Goal: Transaction & Acquisition: Subscribe to service/newsletter

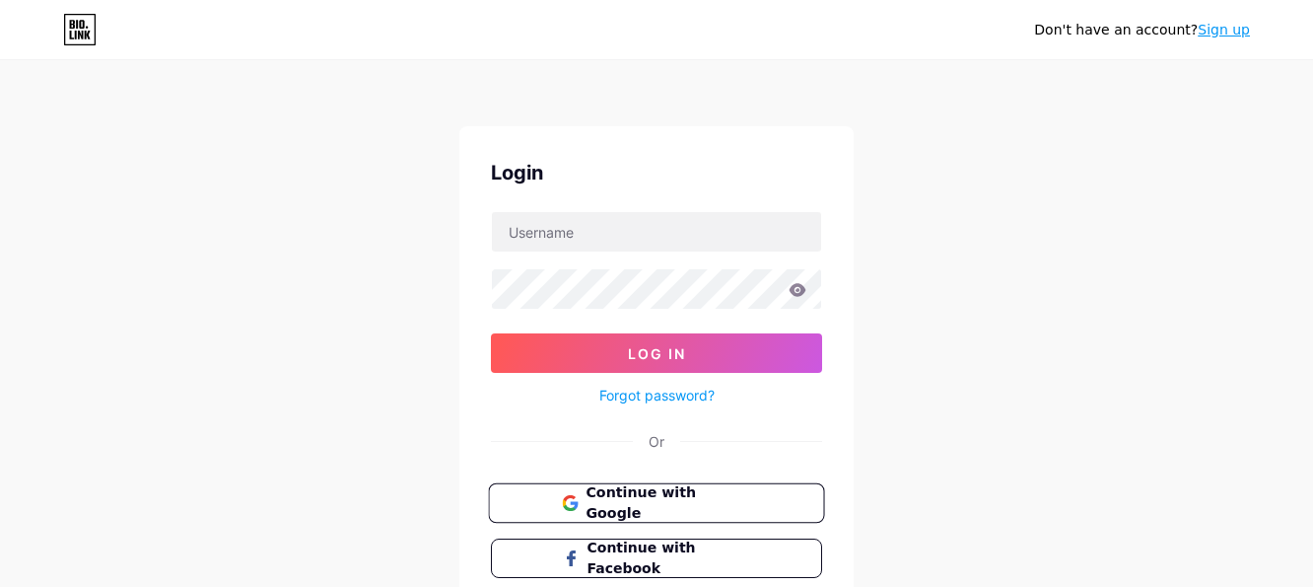
click at [672, 498] on span "Continue with Google" at bounding box center [668, 503] width 165 height 42
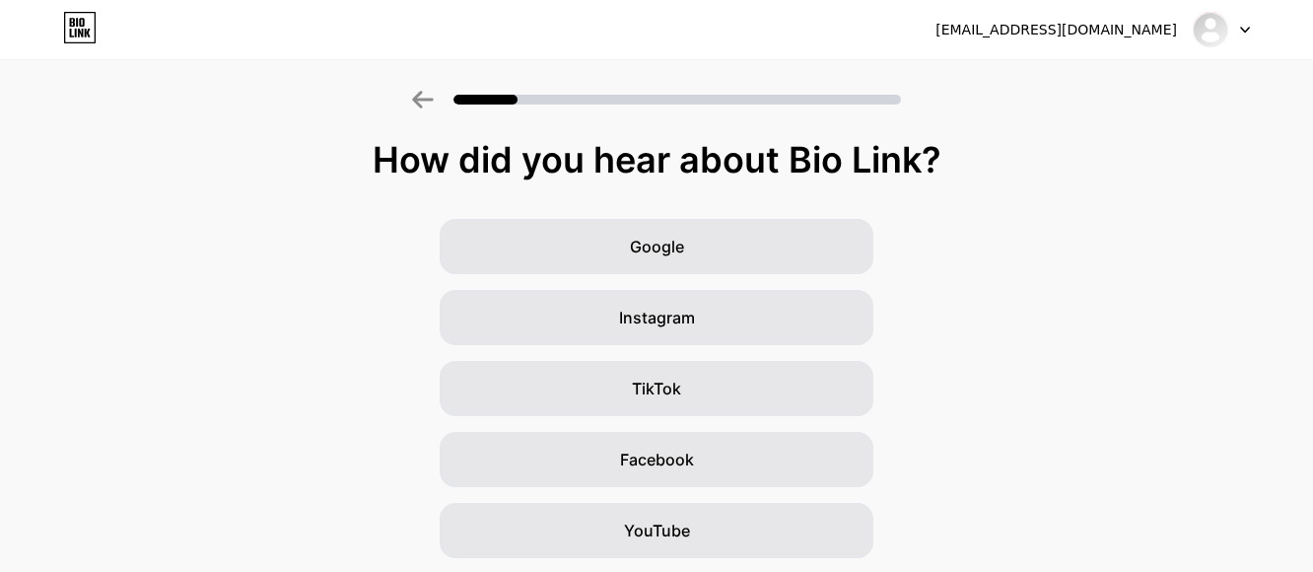
drag, startPoint x: 1255, startPoint y: 321, endPoint x: 1213, endPoint y: 333, distance: 44.0
click at [1253, 321] on div "Google Instagram TikTok Facebook YouTube Twitter/X Friends/family Other" at bounding box center [656, 495] width 1313 height 552
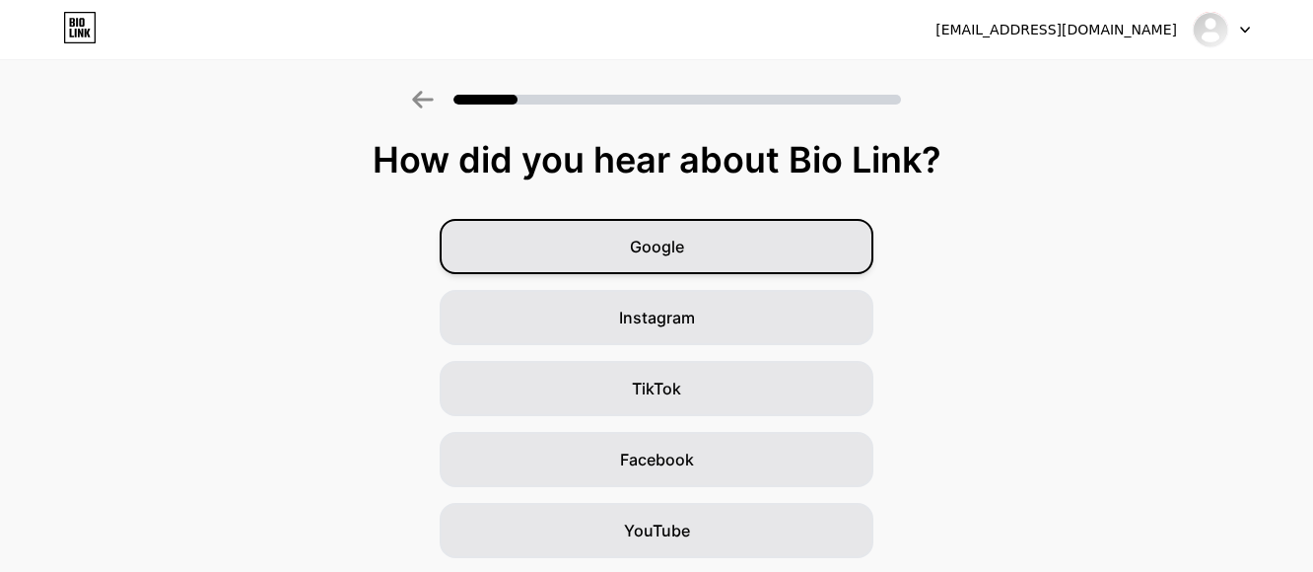
click at [818, 249] on div "Google" at bounding box center [657, 246] width 434 height 55
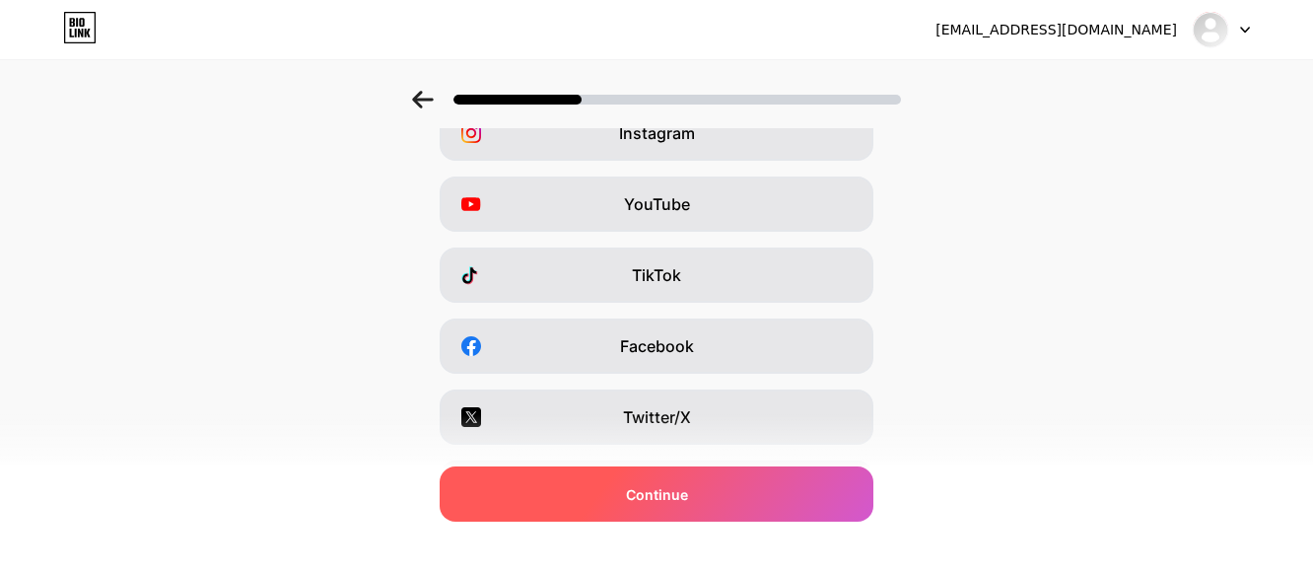
scroll to position [114, 0]
click at [720, 483] on div "Continue" at bounding box center [657, 493] width 434 height 55
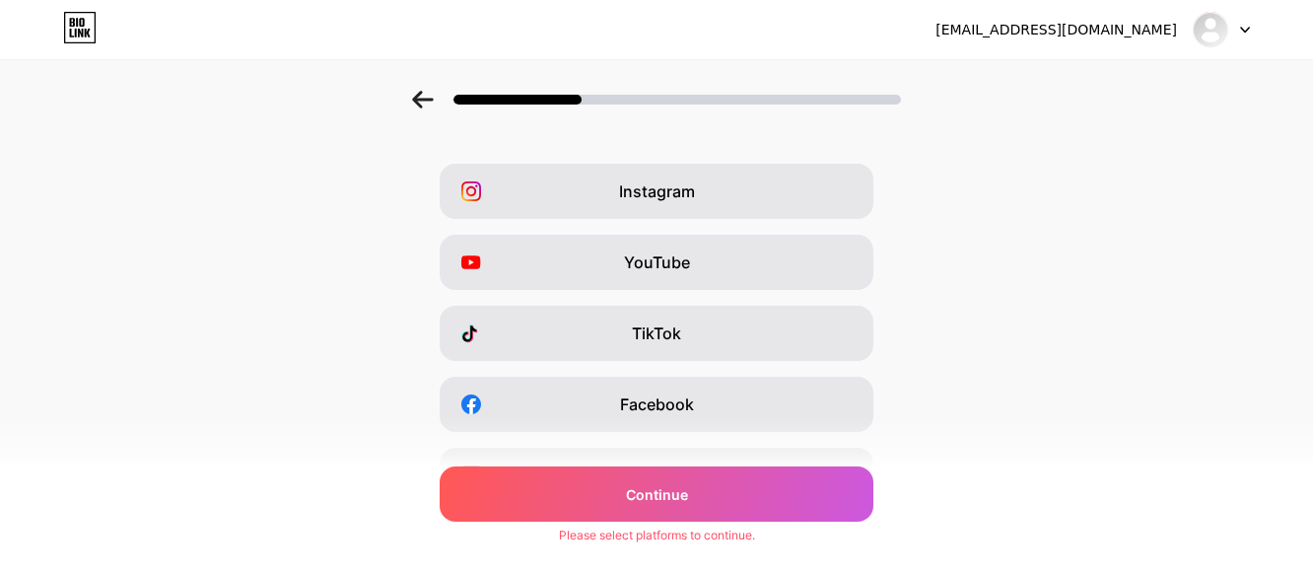
scroll to position [0, 0]
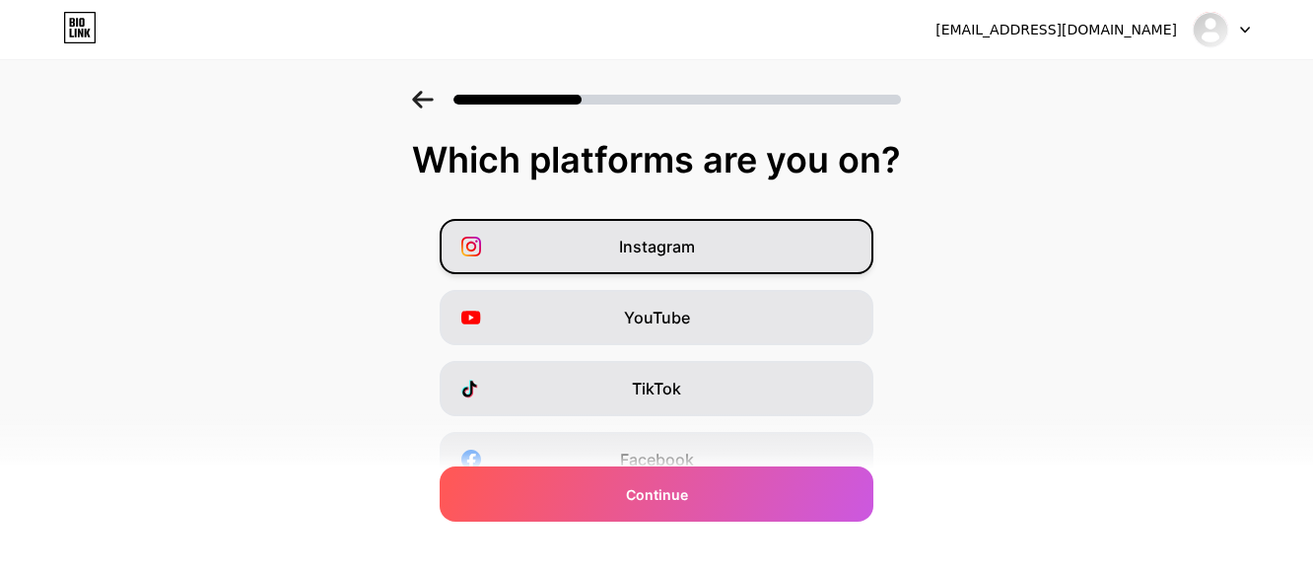
click at [752, 249] on div "Instagram" at bounding box center [657, 246] width 434 height 55
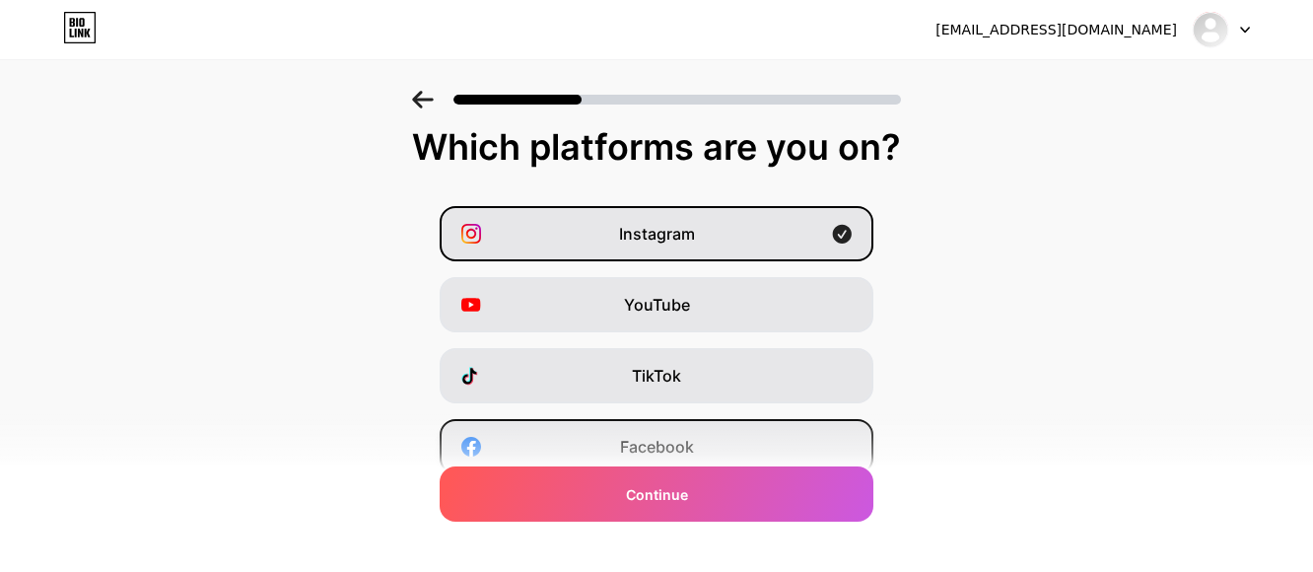
scroll to position [99, 0]
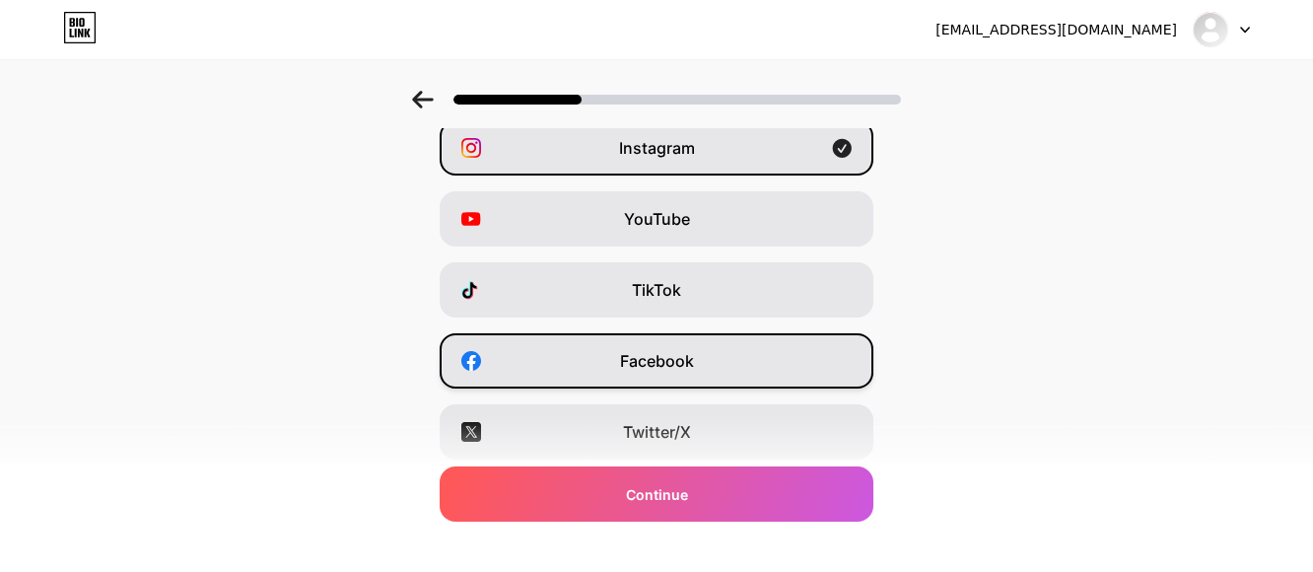
click at [758, 380] on div "Facebook" at bounding box center [657, 360] width 434 height 55
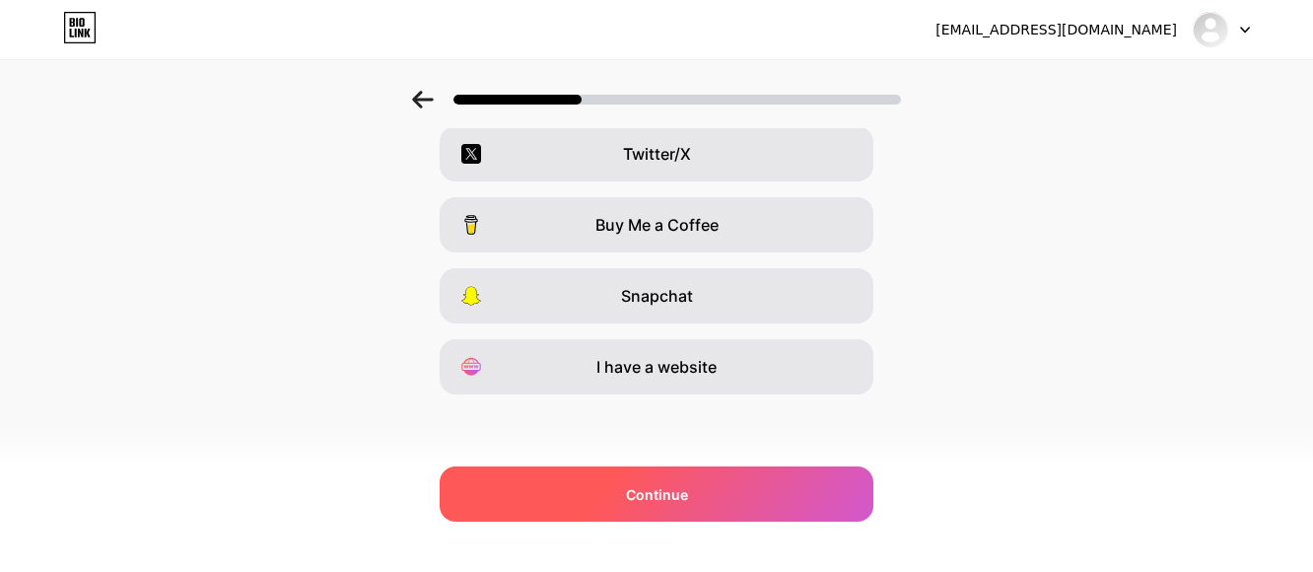
click at [729, 497] on div "Continue" at bounding box center [657, 493] width 434 height 55
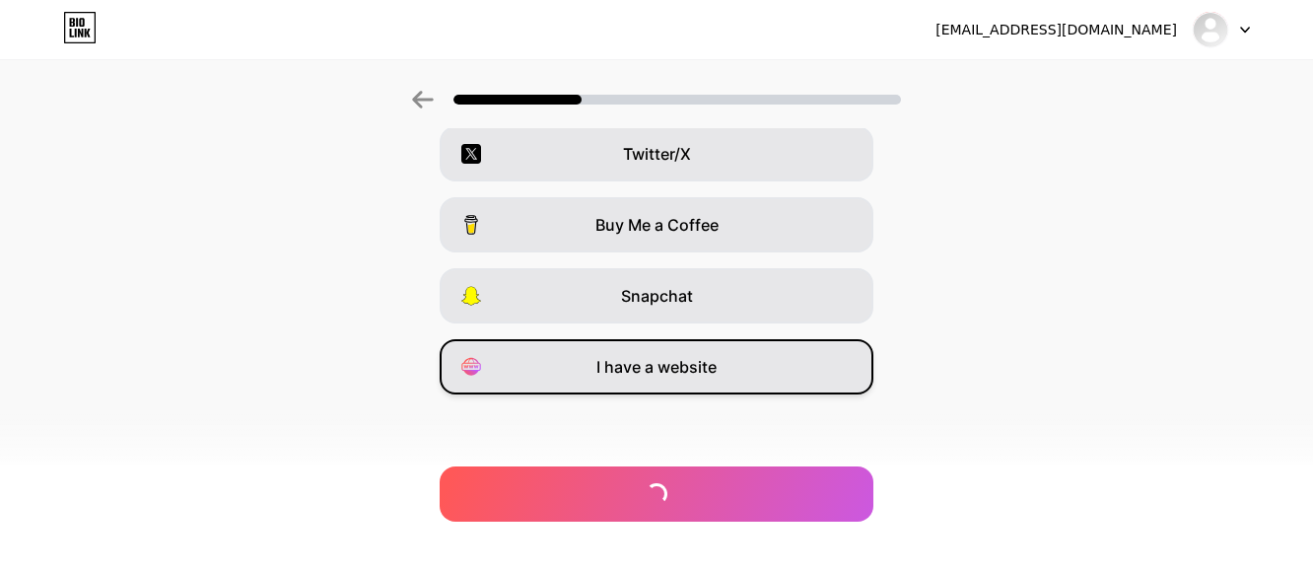
click at [704, 360] on span "I have a website" at bounding box center [656, 367] width 120 height 24
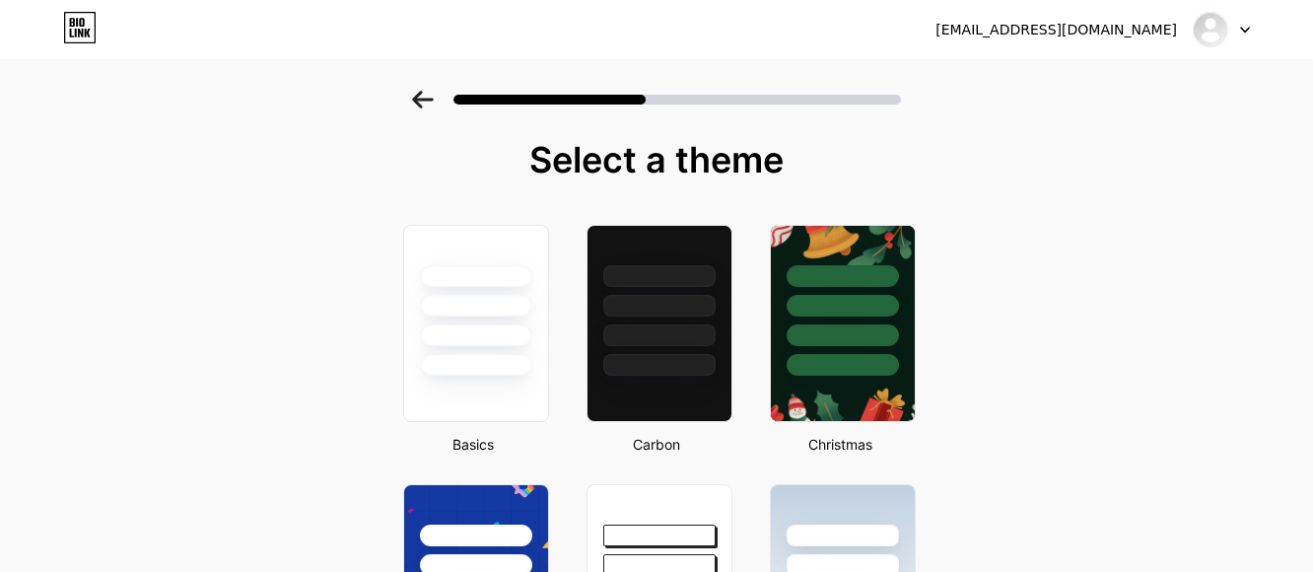
drag, startPoint x: 1083, startPoint y: 465, endPoint x: 1082, endPoint y: 449, distance: 16.8
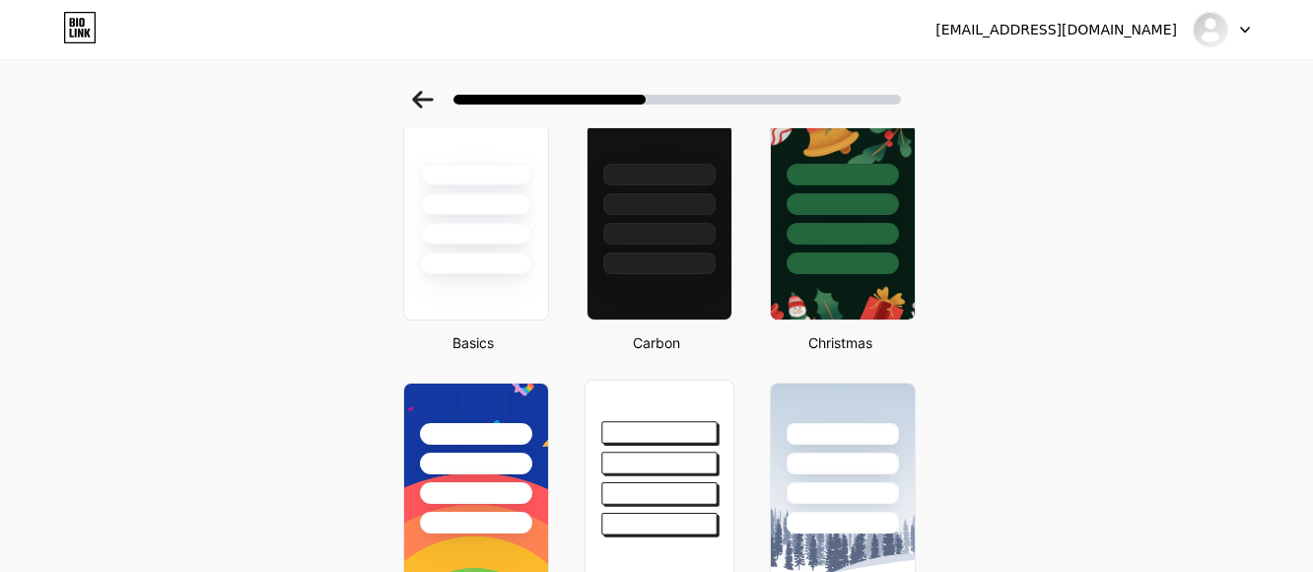
scroll to position [197, 0]
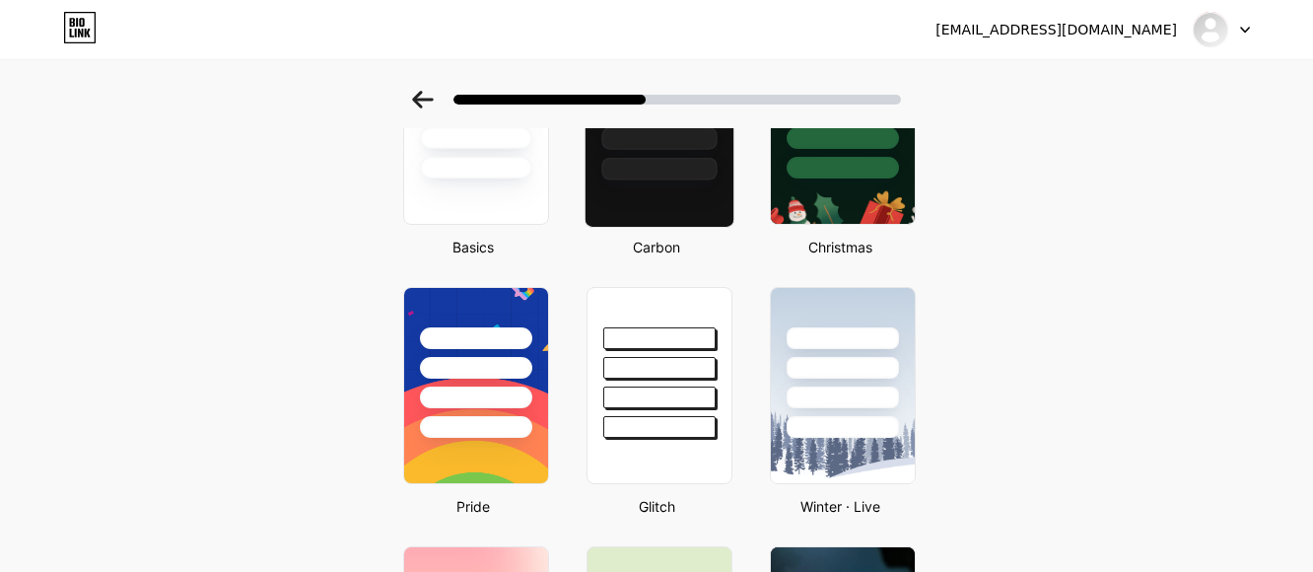
click at [637, 171] on div at bounding box center [658, 169] width 115 height 23
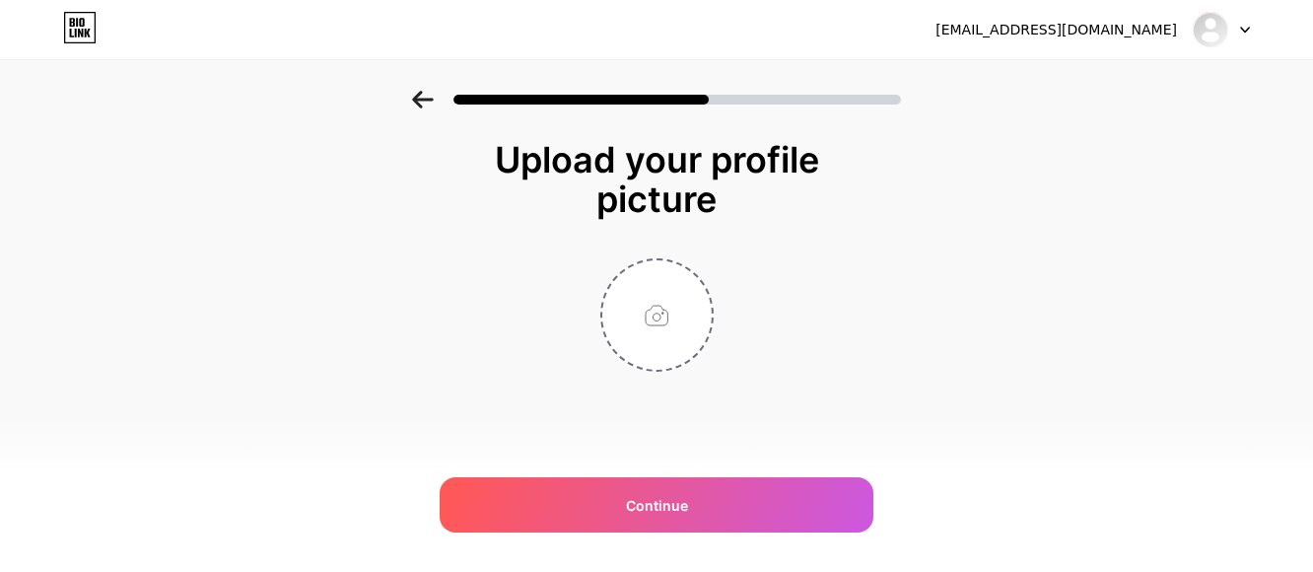
scroll to position [0, 0]
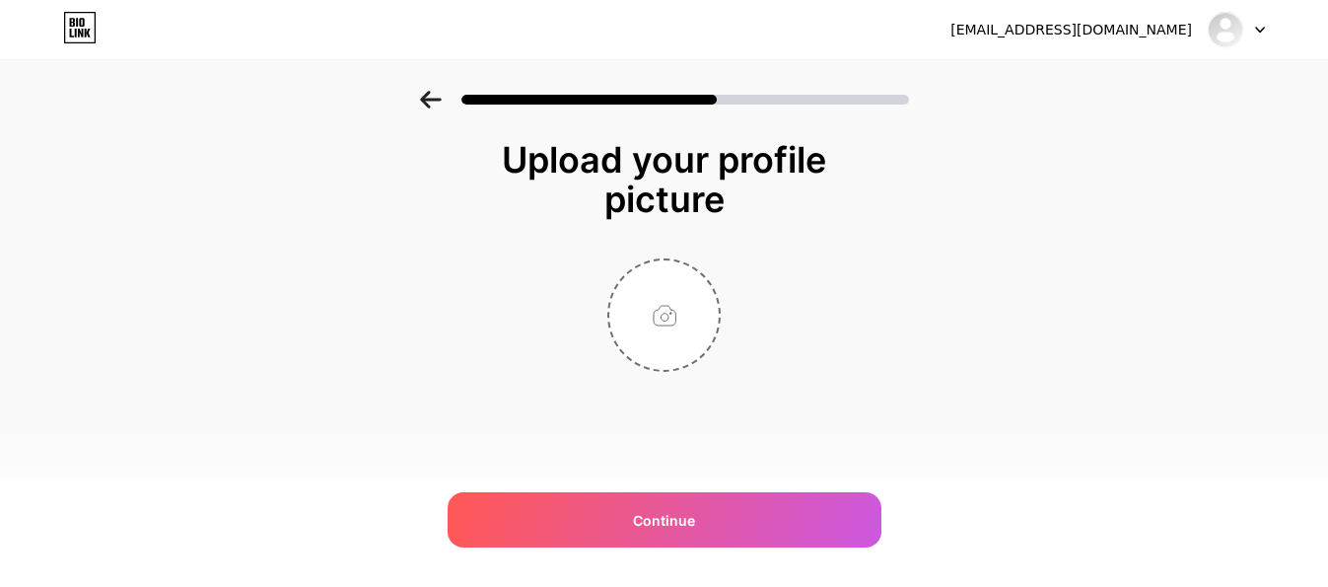
click at [647, 187] on div "Upload your profile picture" at bounding box center [664, 179] width 375 height 79
click at [637, 336] on input "file" at bounding box center [663, 314] width 109 height 109
type input "C:\fakepath\Desain tanpa judul (10)_0.png"
click at [463, 310] on div "Upload your profile picture Continue" at bounding box center [664, 281] width 1328 height 380
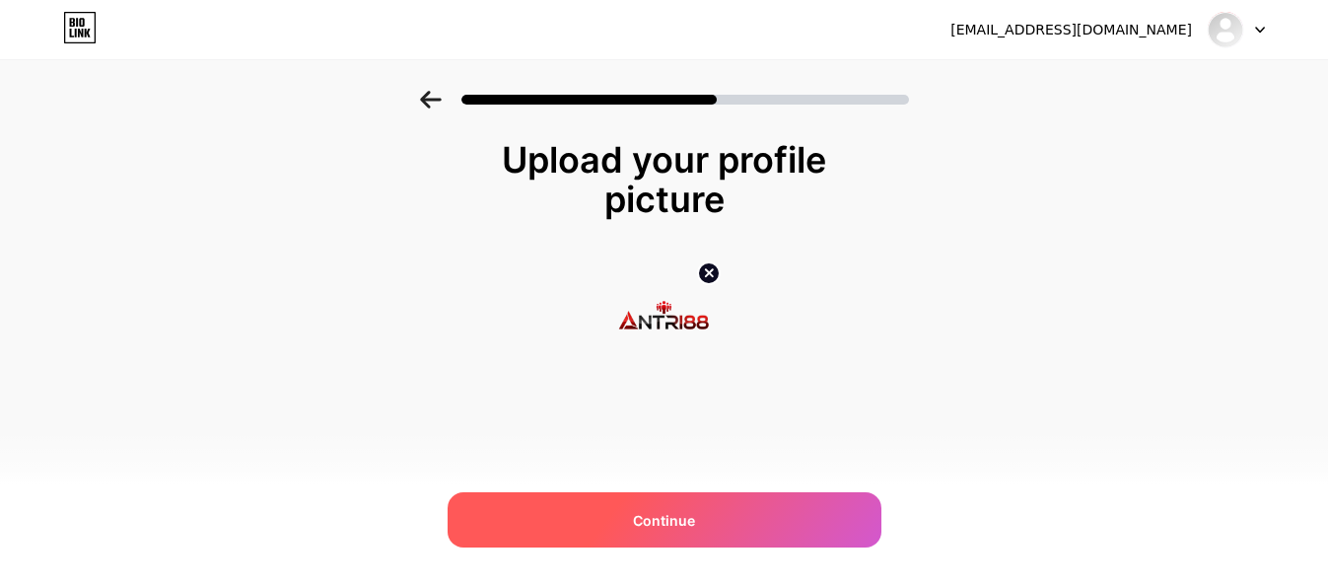
drag, startPoint x: 1162, startPoint y: 387, endPoint x: 859, endPoint y: 492, distance: 321.1
click at [1165, 388] on div "Upload your profile picture Continue" at bounding box center [664, 281] width 1328 height 380
click at [759, 503] on div "Continue" at bounding box center [665, 519] width 434 height 55
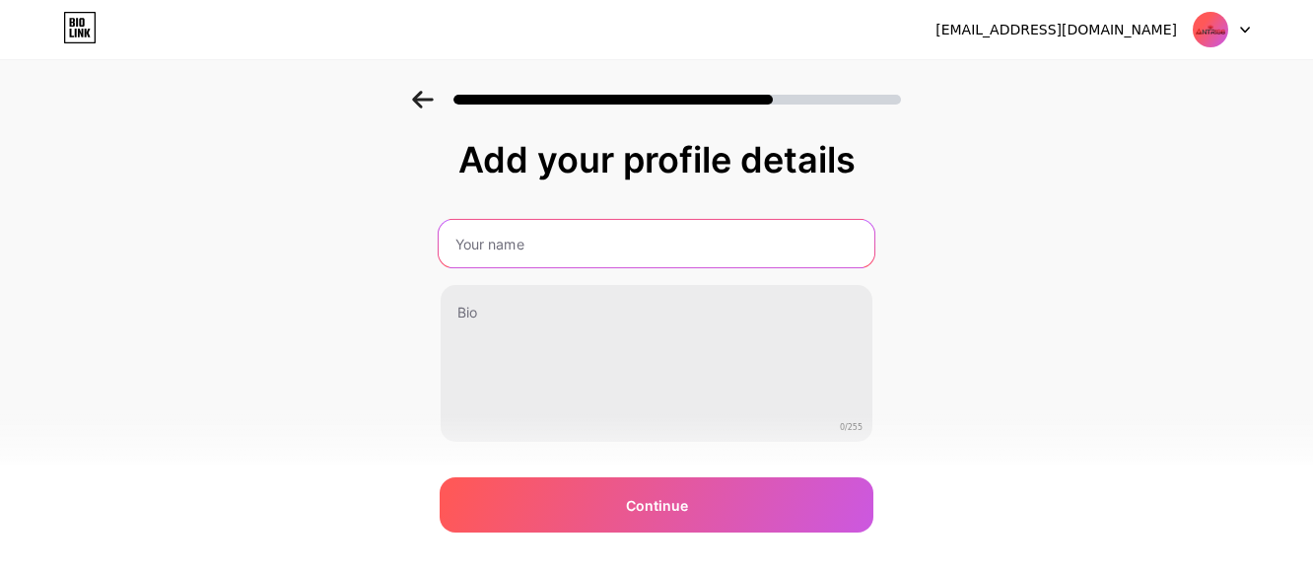
click at [652, 252] on input "text" at bounding box center [657, 243] width 436 height 47
type input "ANTTRI"
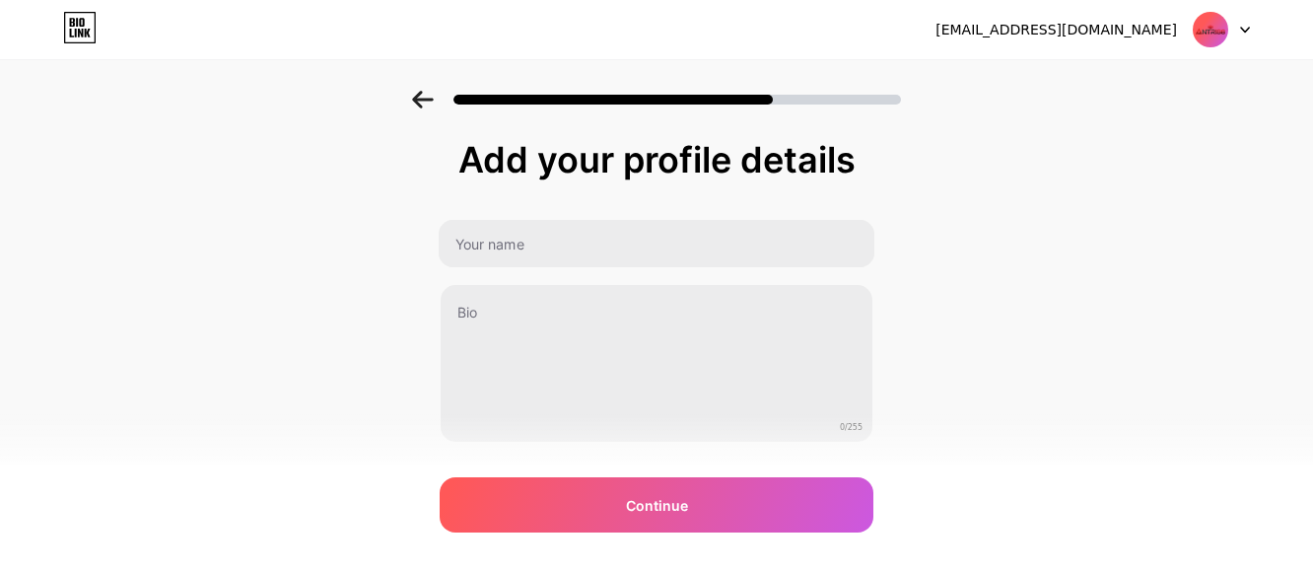
click at [1073, 254] on div "Add your profile details 0/255 Continue Error" at bounding box center [656, 316] width 1313 height 451
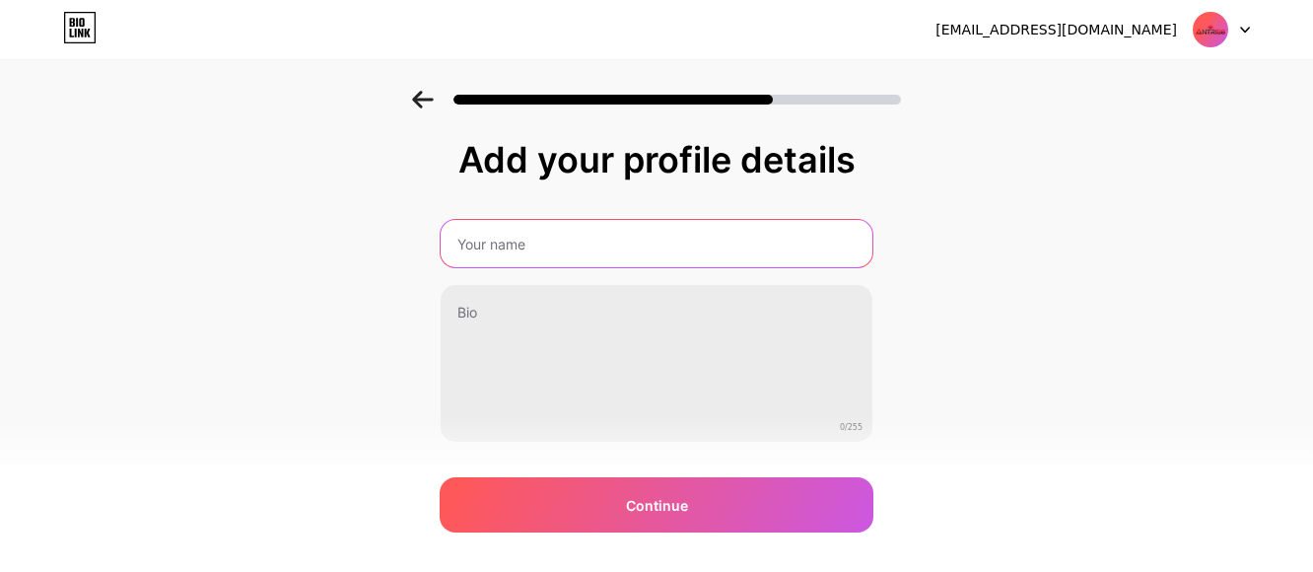
click at [677, 258] on input "text" at bounding box center [657, 243] width 432 height 47
type input "ANTRI88"
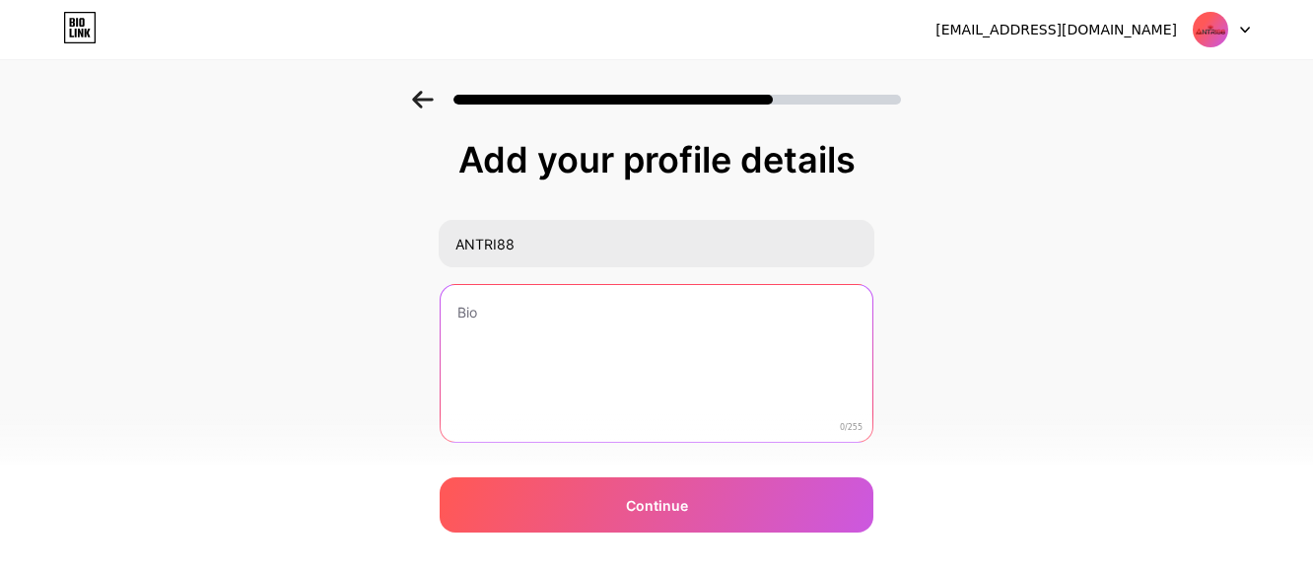
click at [600, 309] on textarea at bounding box center [657, 364] width 432 height 159
type textarea "s"
type textarea "Situs"
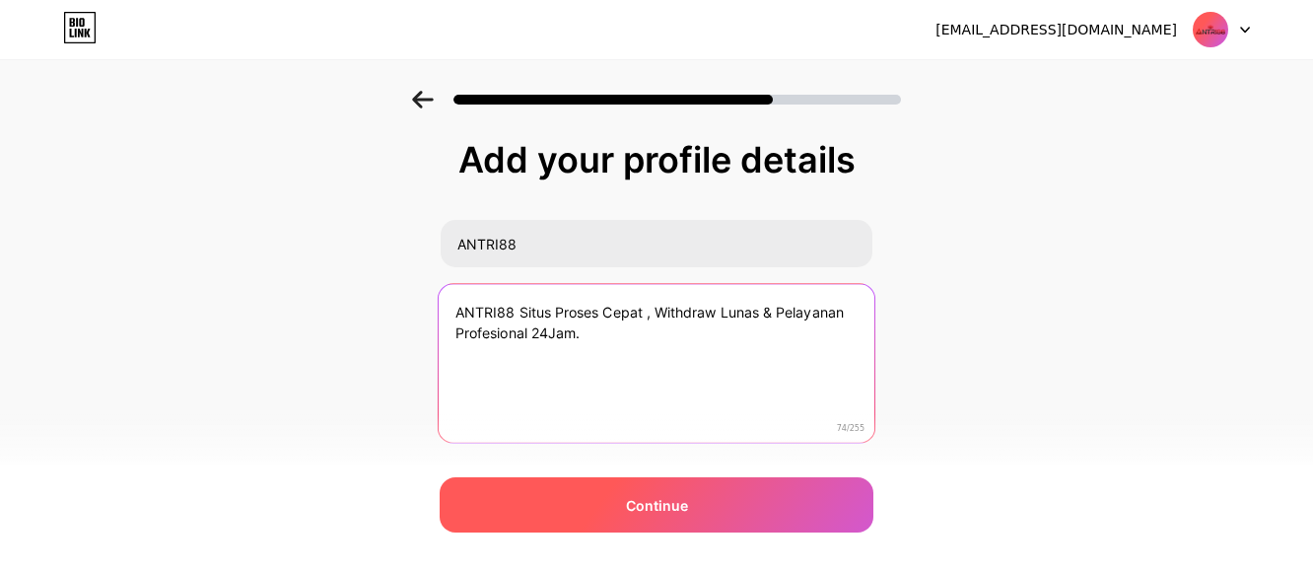
type textarea "ANTRI88 Situs Proses Cepat , Withdraw Lunas & Pelayanan Profesional 24Jam."
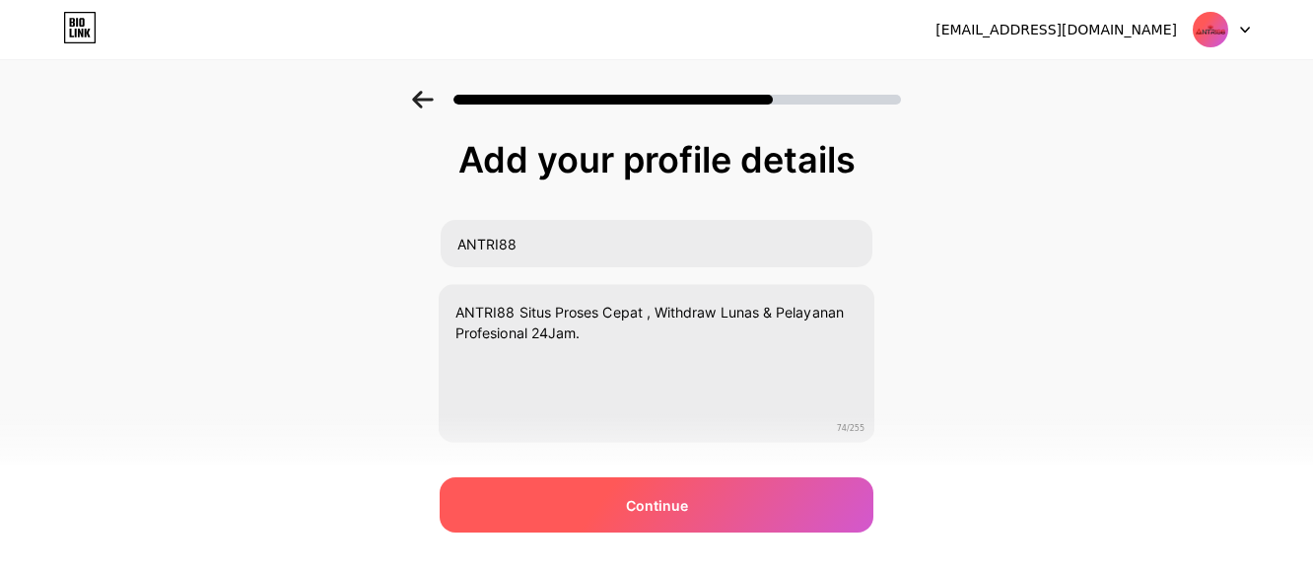
click at [650, 497] on span "Continue" at bounding box center [657, 505] width 62 height 21
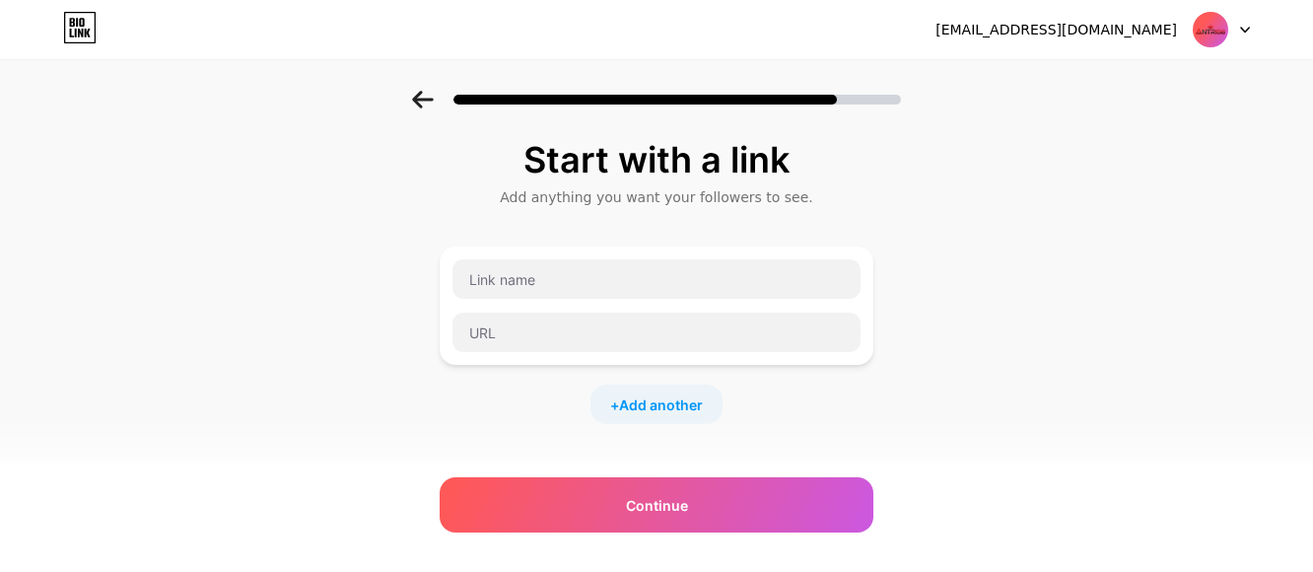
drag, startPoint x: 277, startPoint y: 304, endPoint x: 324, endPoint y: 310, distance: 47.7
click at [278, 304] on div "Start with a link Add anything you want your followers to see. + Add another So…" at bounding box center [656, 437] width 1313 height 693
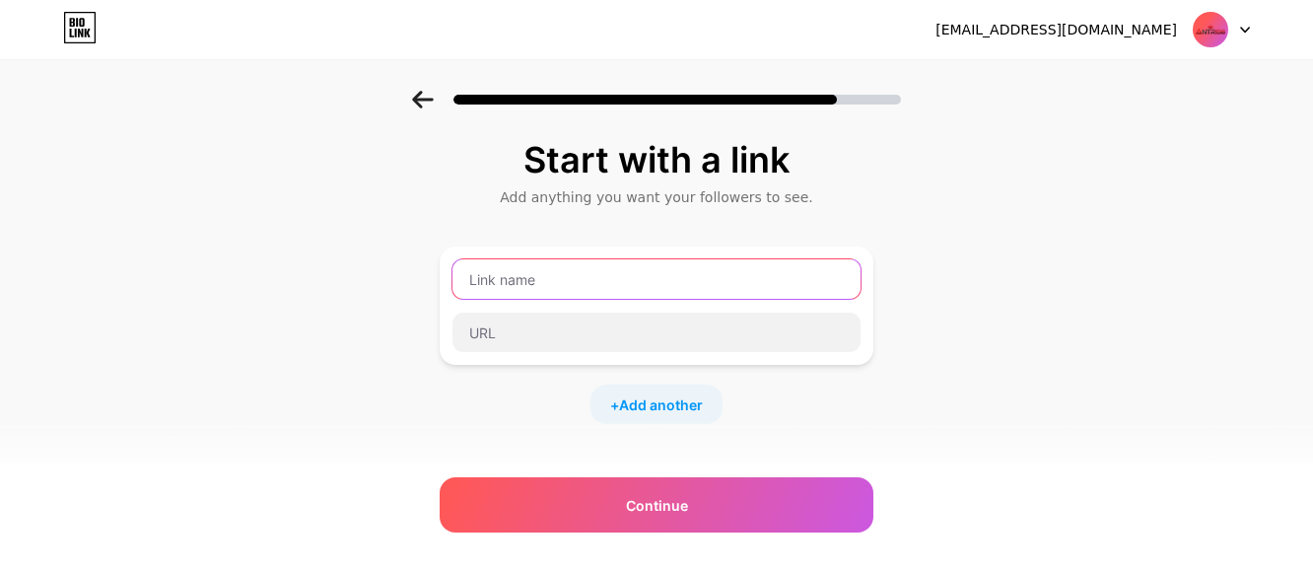
click at [724, 287] on input "text" at bounding box center [657, 278] width 408 height 39
type input "L"
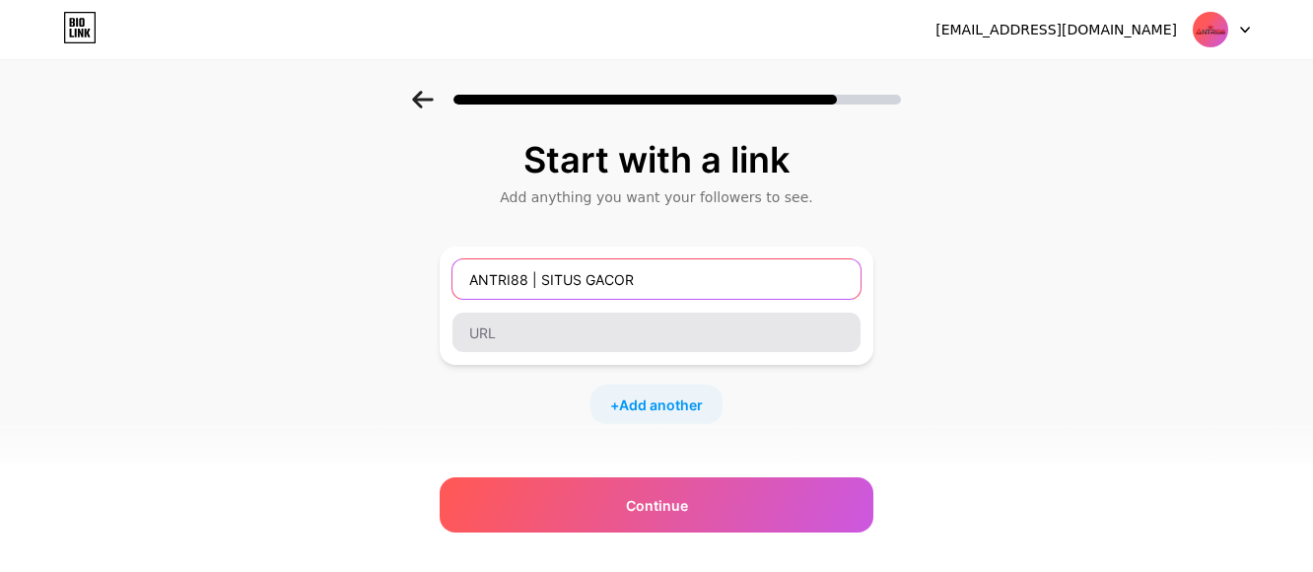
type input "ANTRI88 | SITUS GACOR"
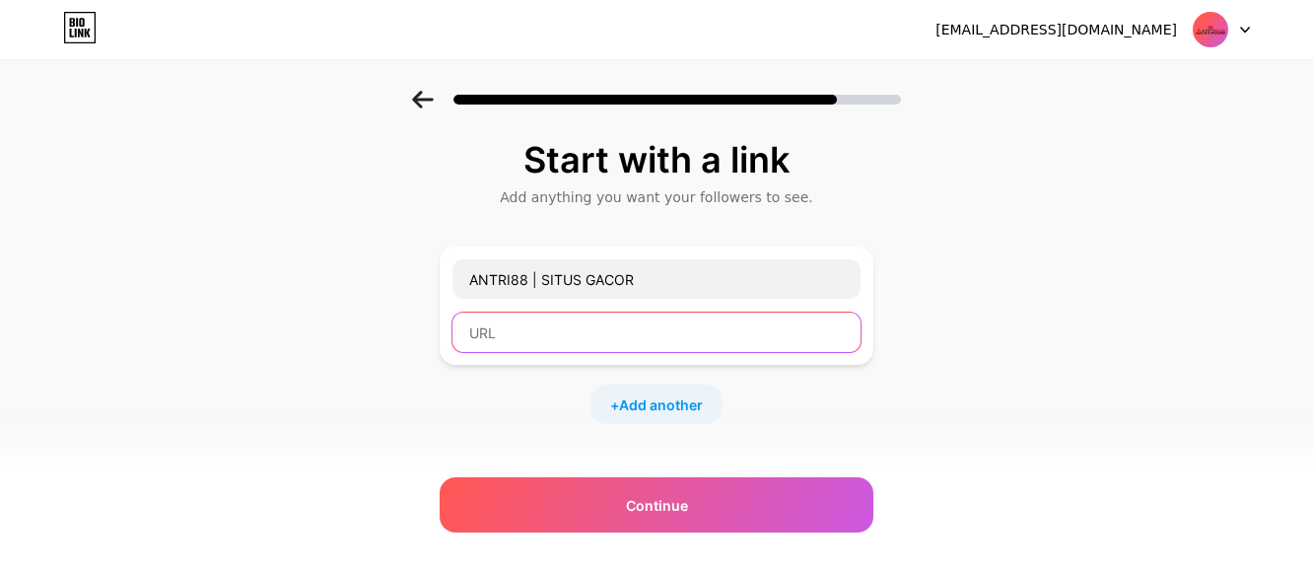
click at [630, 327] on input "text" at bounding box center [657, 332] width 408 height 39
type input "antri88"
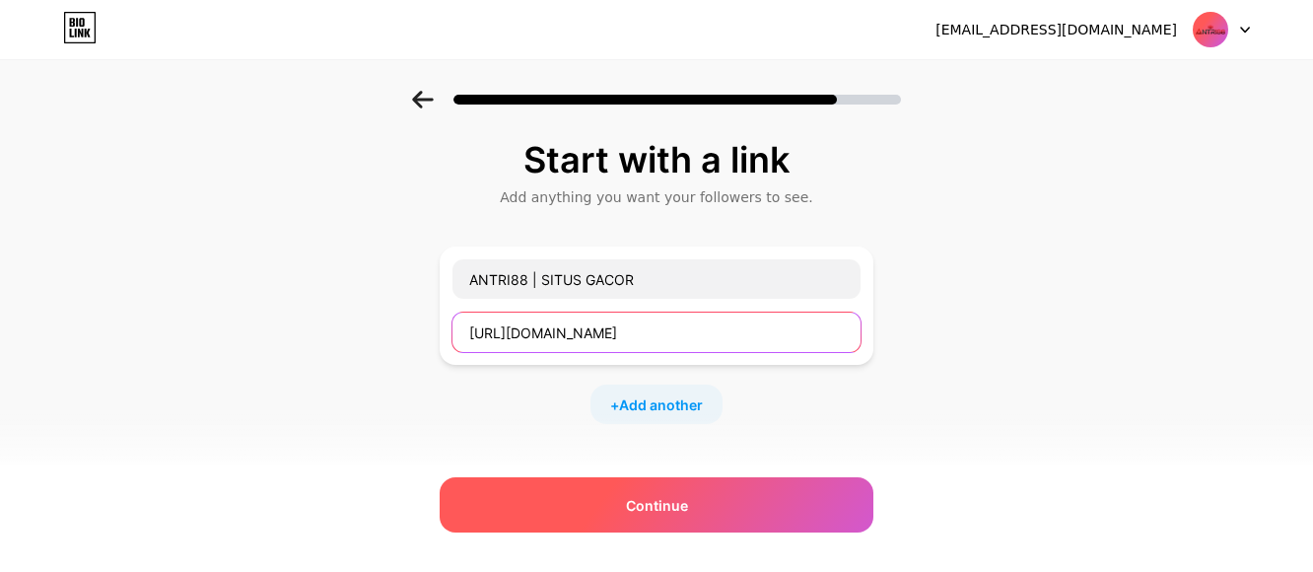
type input "[URL][DOMAIN_NAME]"
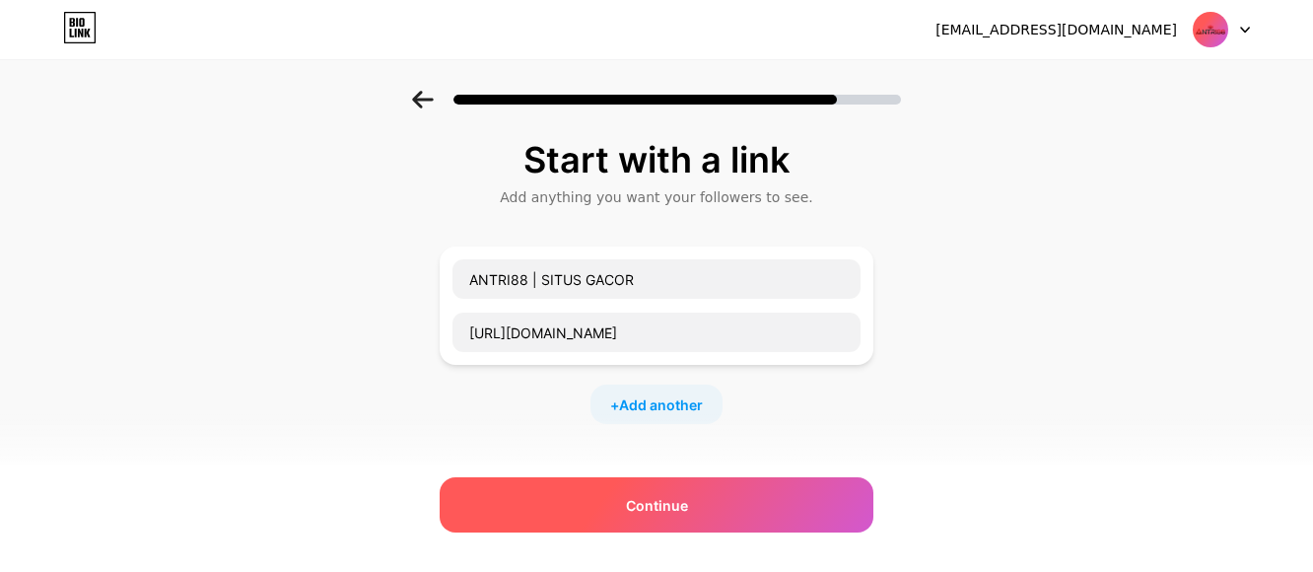
click at [703, 491] on div "Continue" at bounding box center [657, 504] width 434 height 55
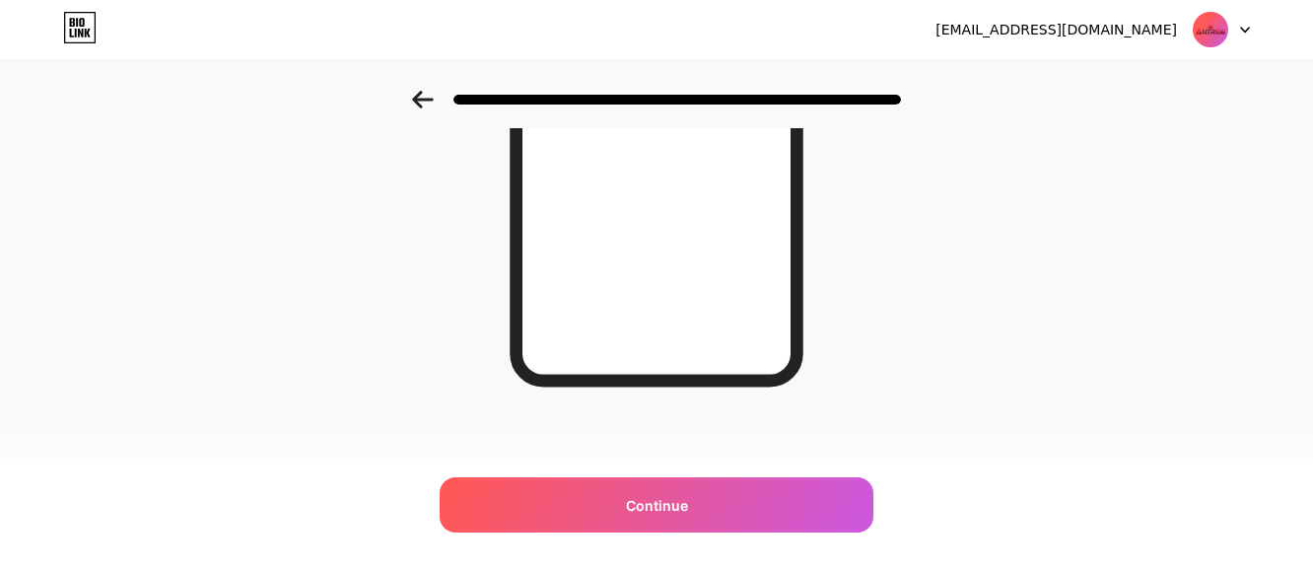
scroll to position [419, 0]
drag, startPoint x: 967, startPoint y: 427, endPoint x: 949, endPoint y: 424, distance: 18.0
click at [965, 426] on div "Looking Good! Continue" at bounding box center [656, 82] width 1313 height 821
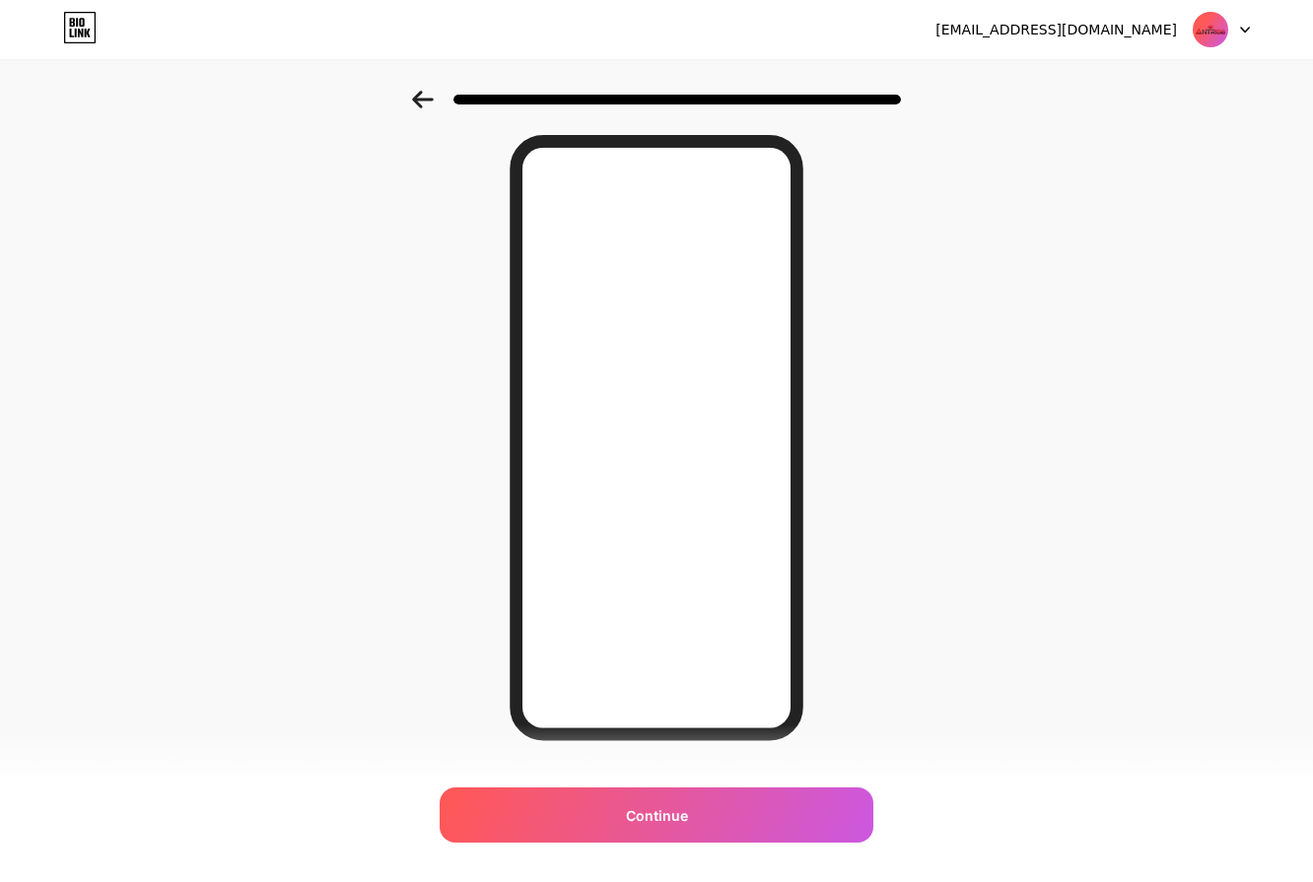
scroll to position [99, 0]
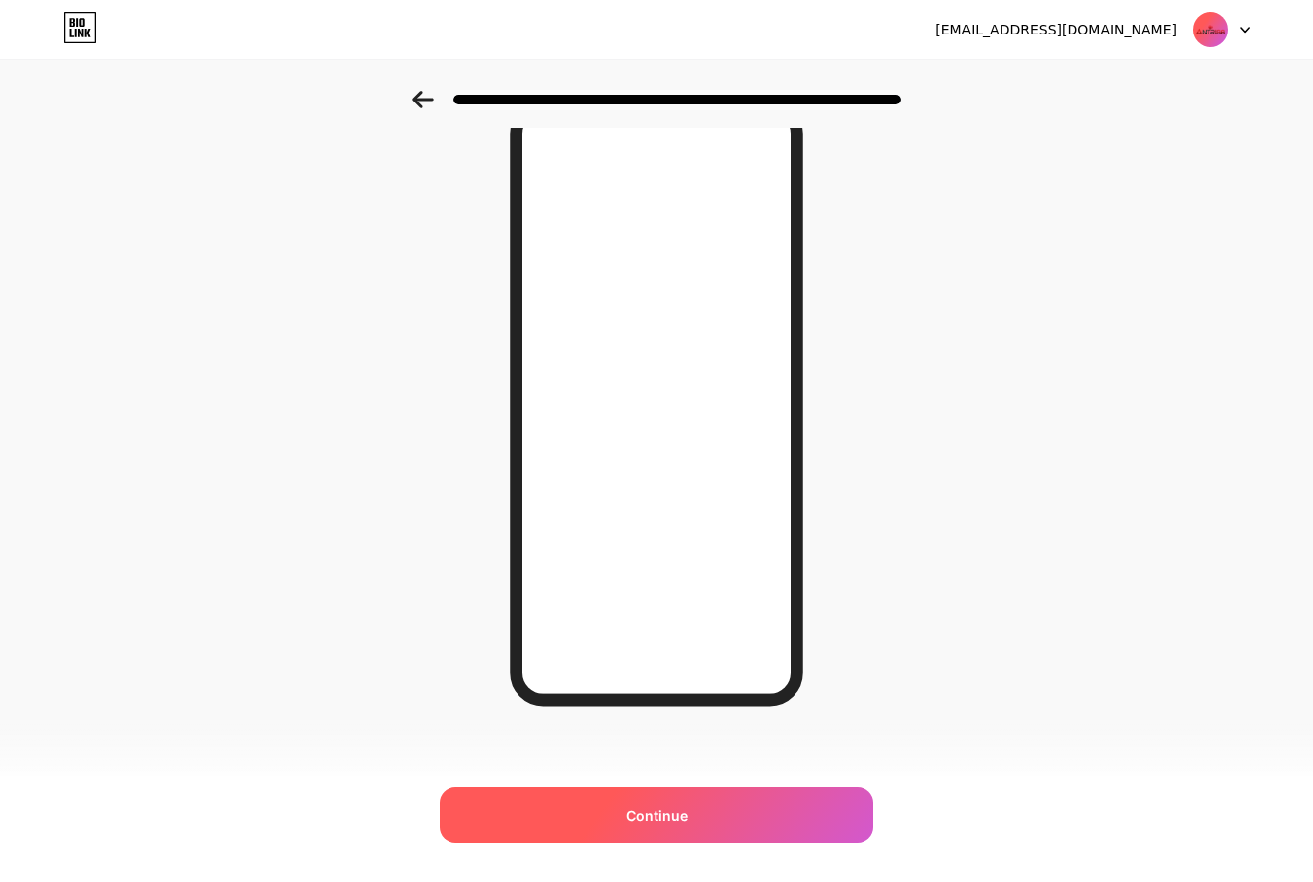
click at [695, 586] on div "Continue" at bounding box center [657, 815] width 434 height 55
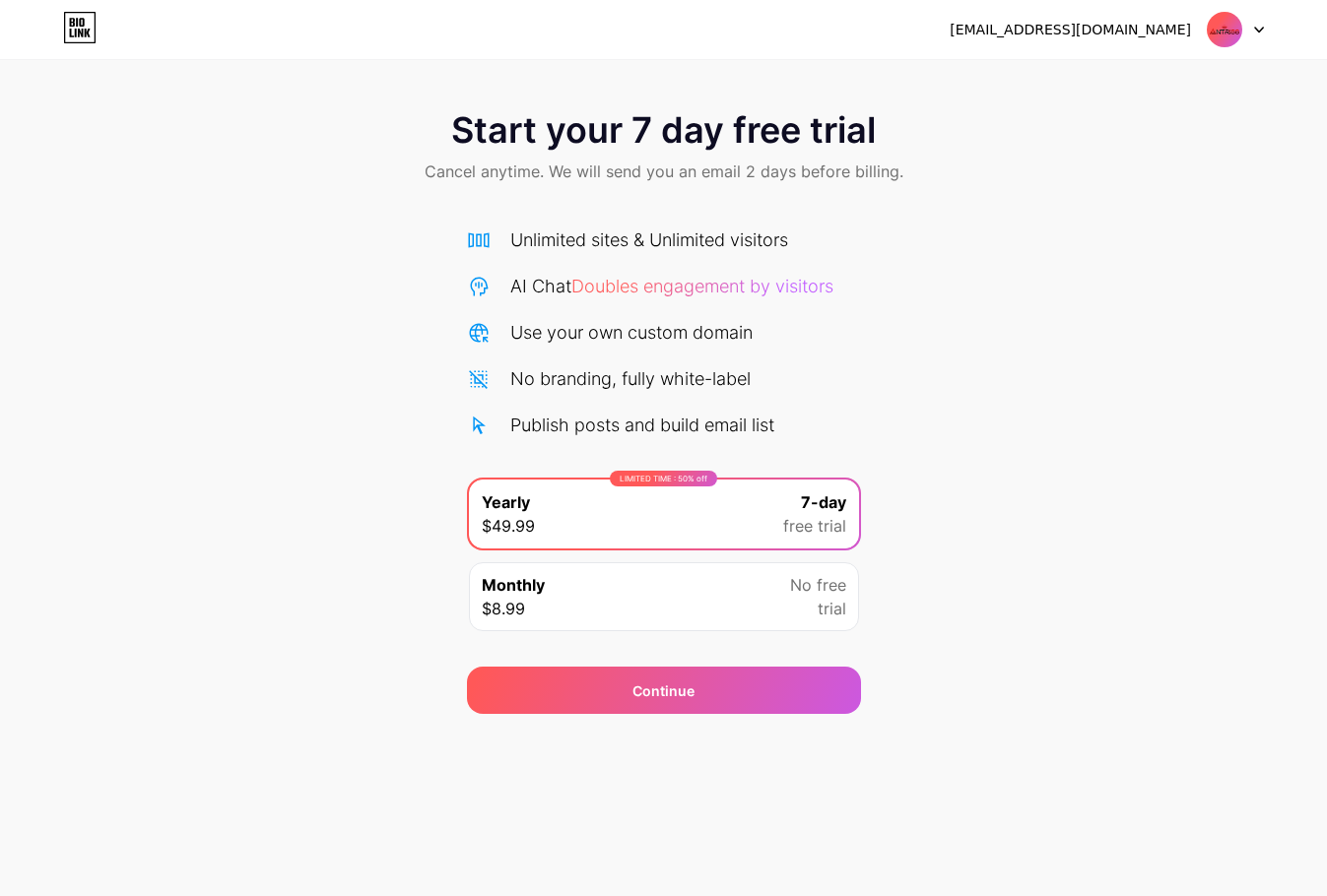
drag, startPoint x: 566, startPoint y: 257, endPoint x: 566, endPoint y: 268, distance: 11.0
click at [566, 261] on div "Unlimited sites & Unlimited visitors AI Chat Doubles engagement by visitors Use…" at bounding box center [664, 333] width 394 height 212
click at [708, 243] on div "Unlimited sites & Unlimited visitors" at bounding box center [650, 240] width 278 height 27
drag, startPoint x: 706, startPoint y: 234, endPoint x: 753, endPoint y: 626, distance: 394.8
click at [705, 236] on div "Unlimited sites & Unlimited visitors" at bounding box center [650, 240] width 278 height 27
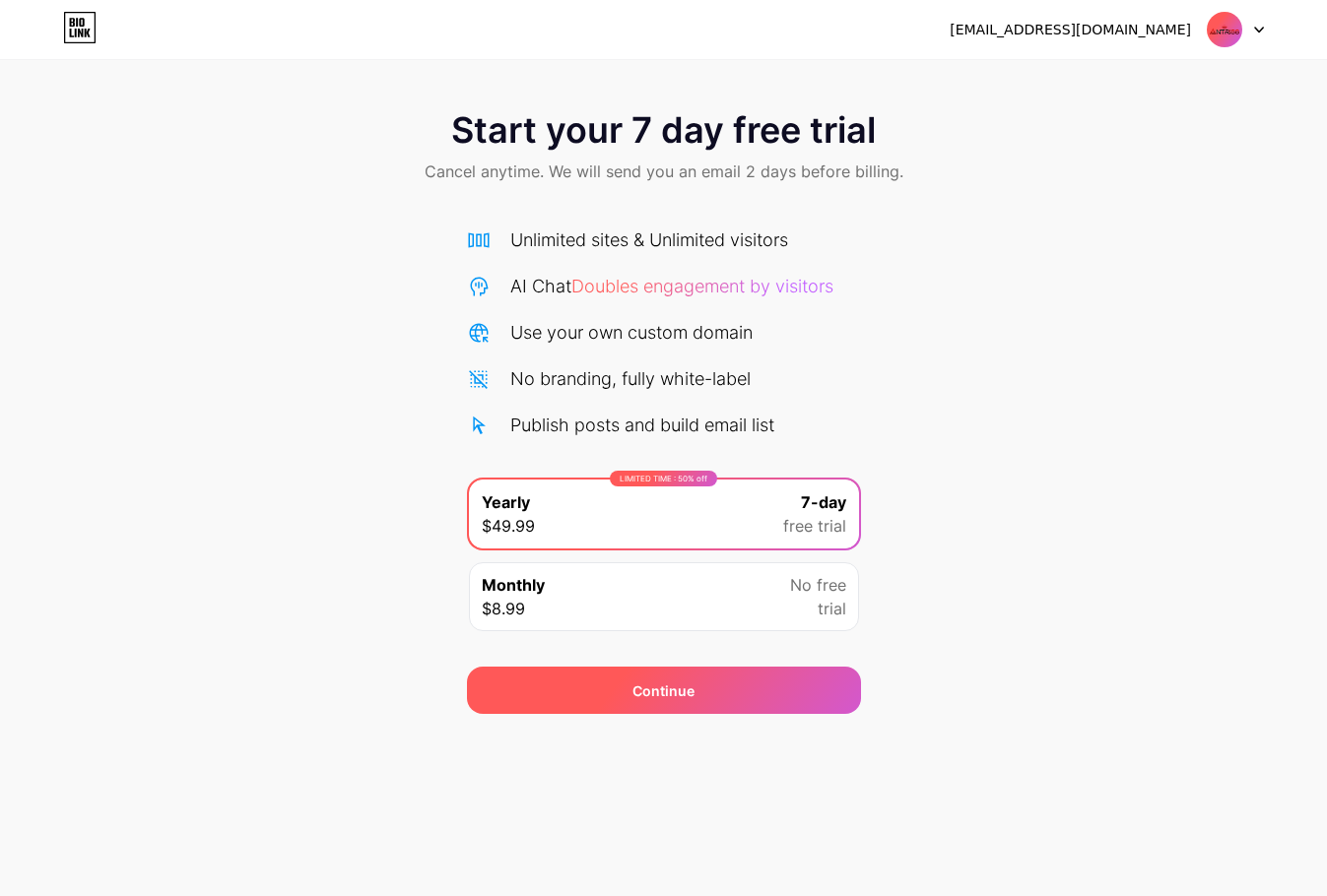
click at [718, 585] on div "Continue" at bounding box center [664, 689] width 394 height 47
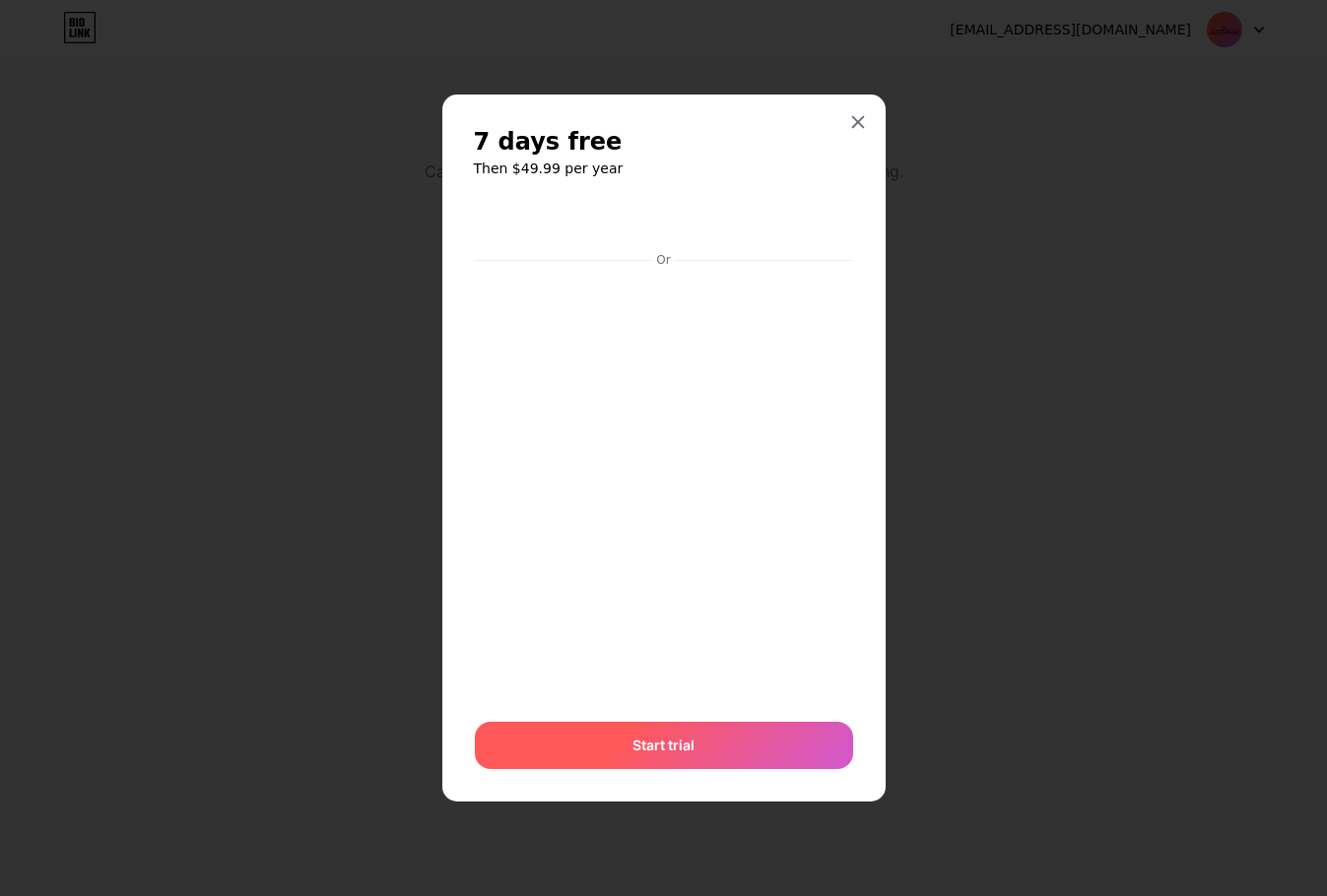
drag, startPoint x: 692, startPoint y: 750, endPoint x: 692, endPoint y: 763, distance: 13.0
click at [692, 585] on div "Start trial" at bounding box center [664, 745] width 379 height 47
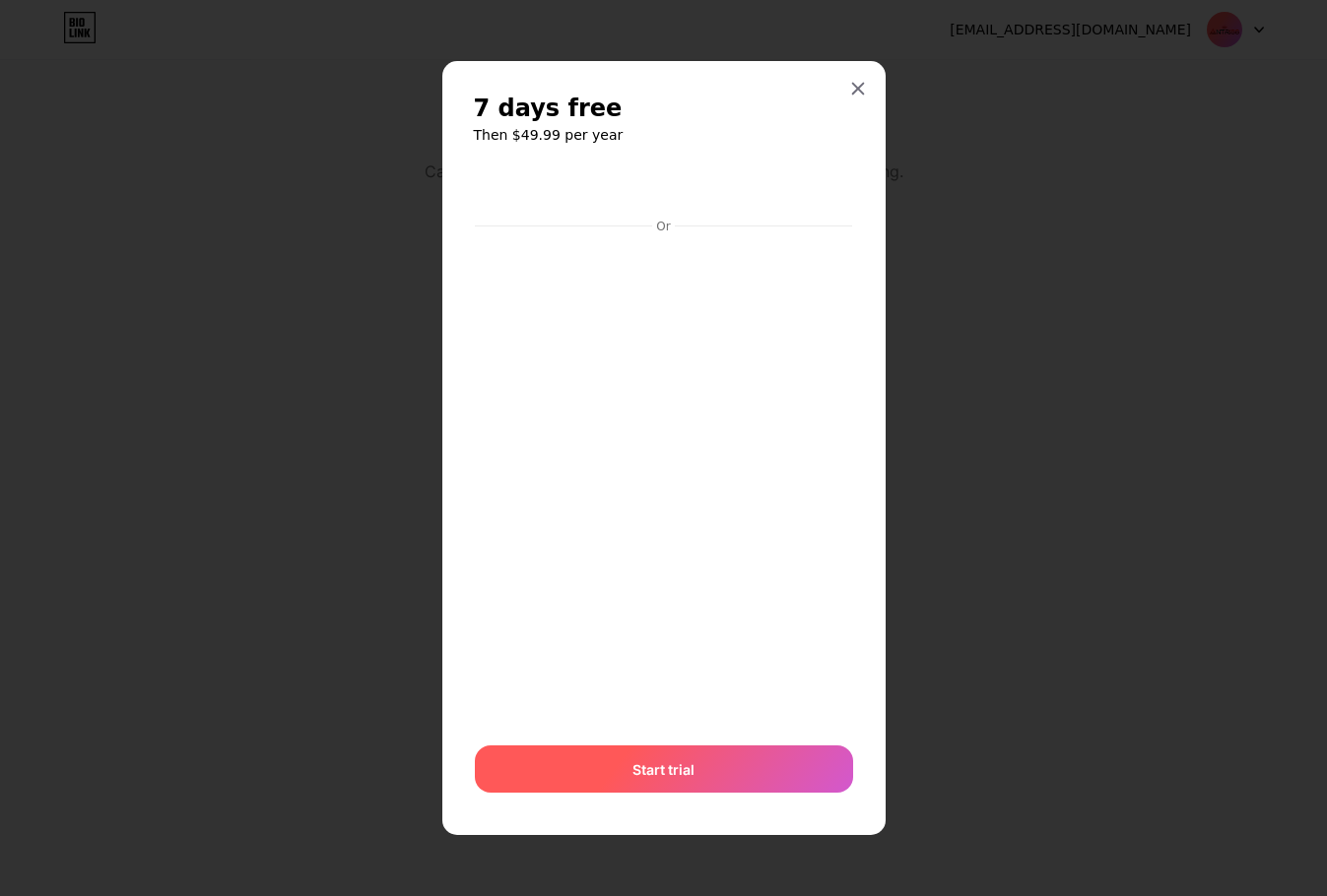
click at [686, 585] on span "Start trial" at bounding box center [664, 769] width 62 height 21
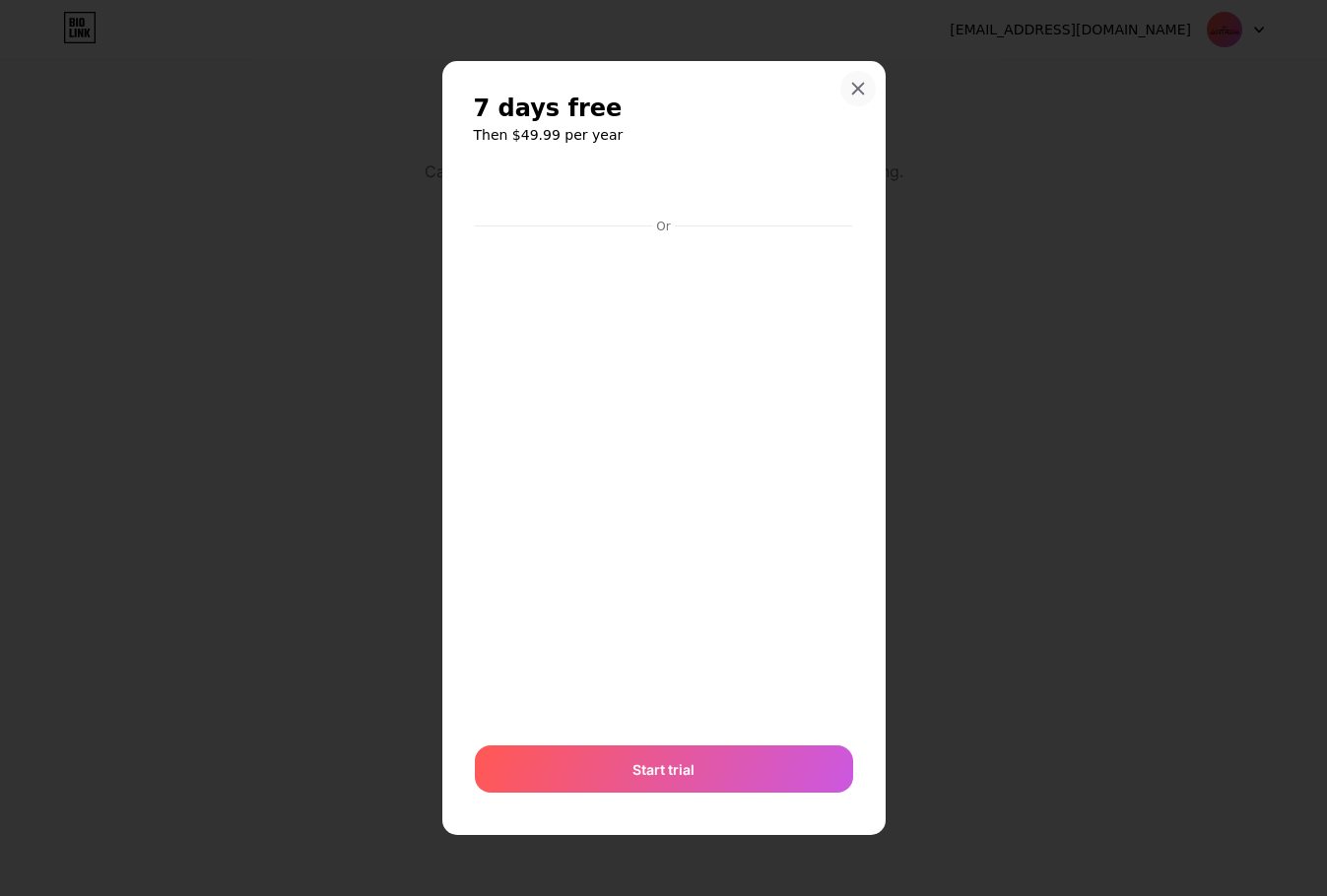
click at [858, 89] on icon at bounding box center [857, 88] width 11 height 11
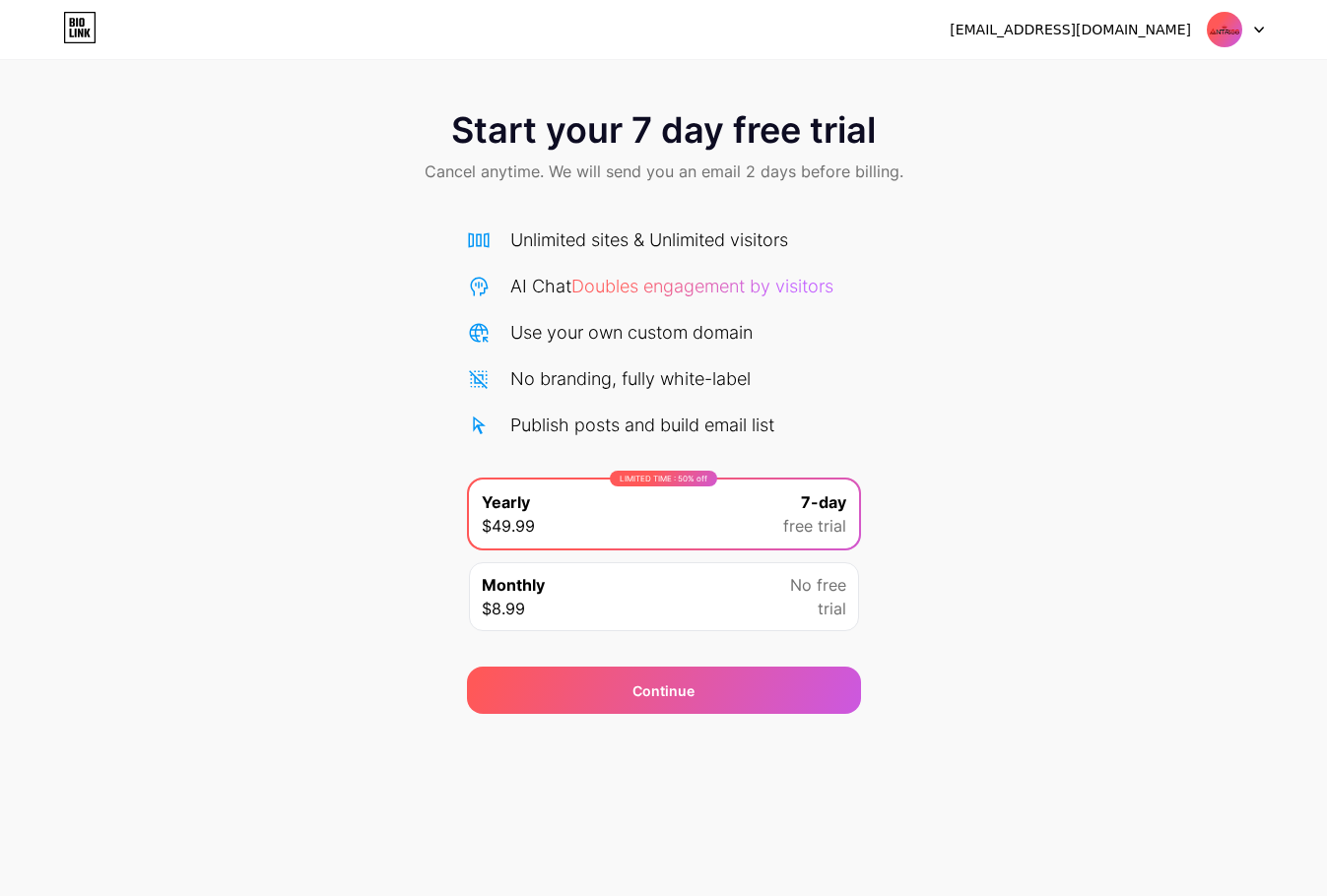
click at [742, 585] on div "Monthly $8.99 No free trial" at bounding box center [664, 596] width 390 height 69
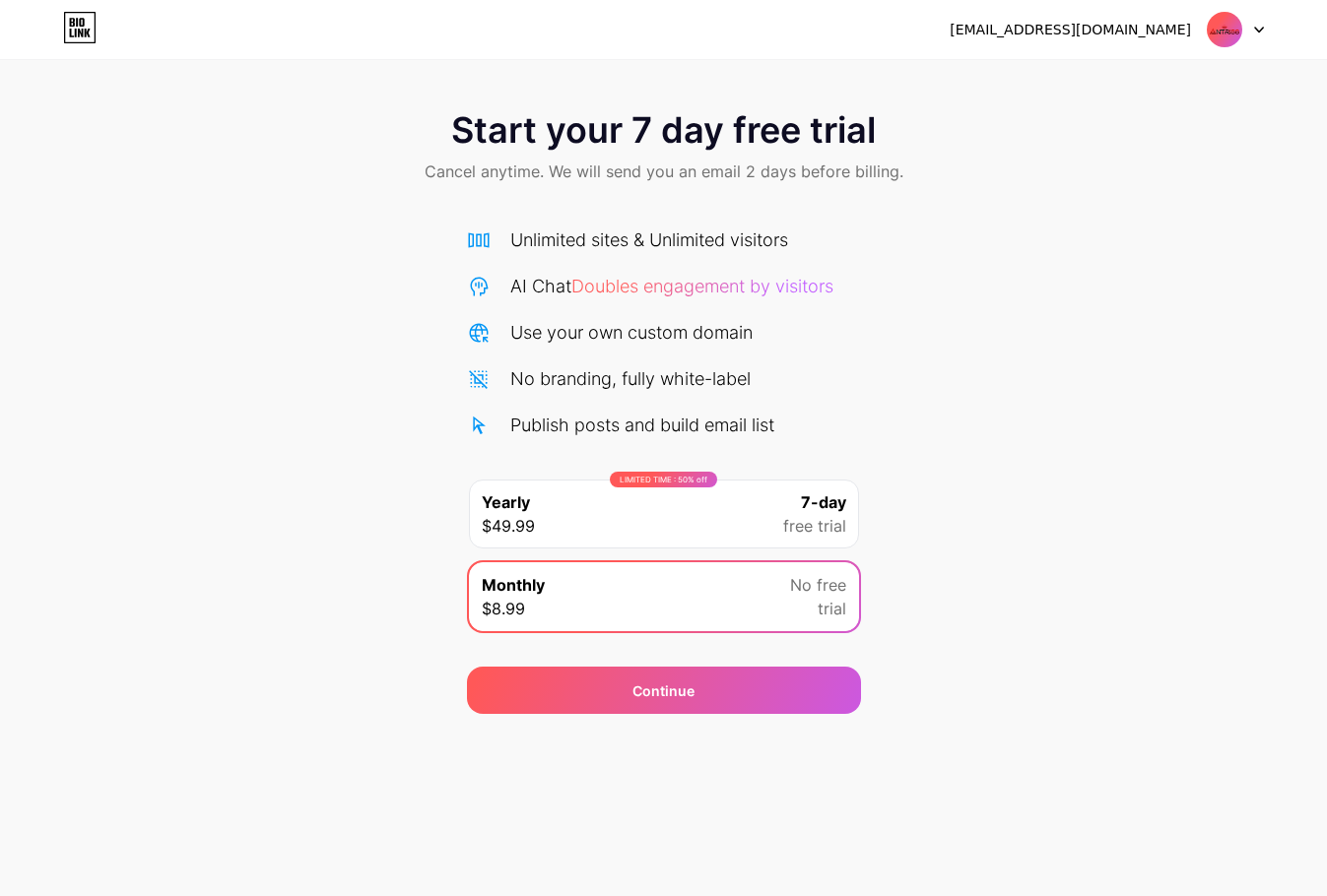
click at [674, 489] on div "LIMITED TIME : 50% off Yearly $49.99 7-day free trial" at bounding box center [664, 513] width 390 height 69
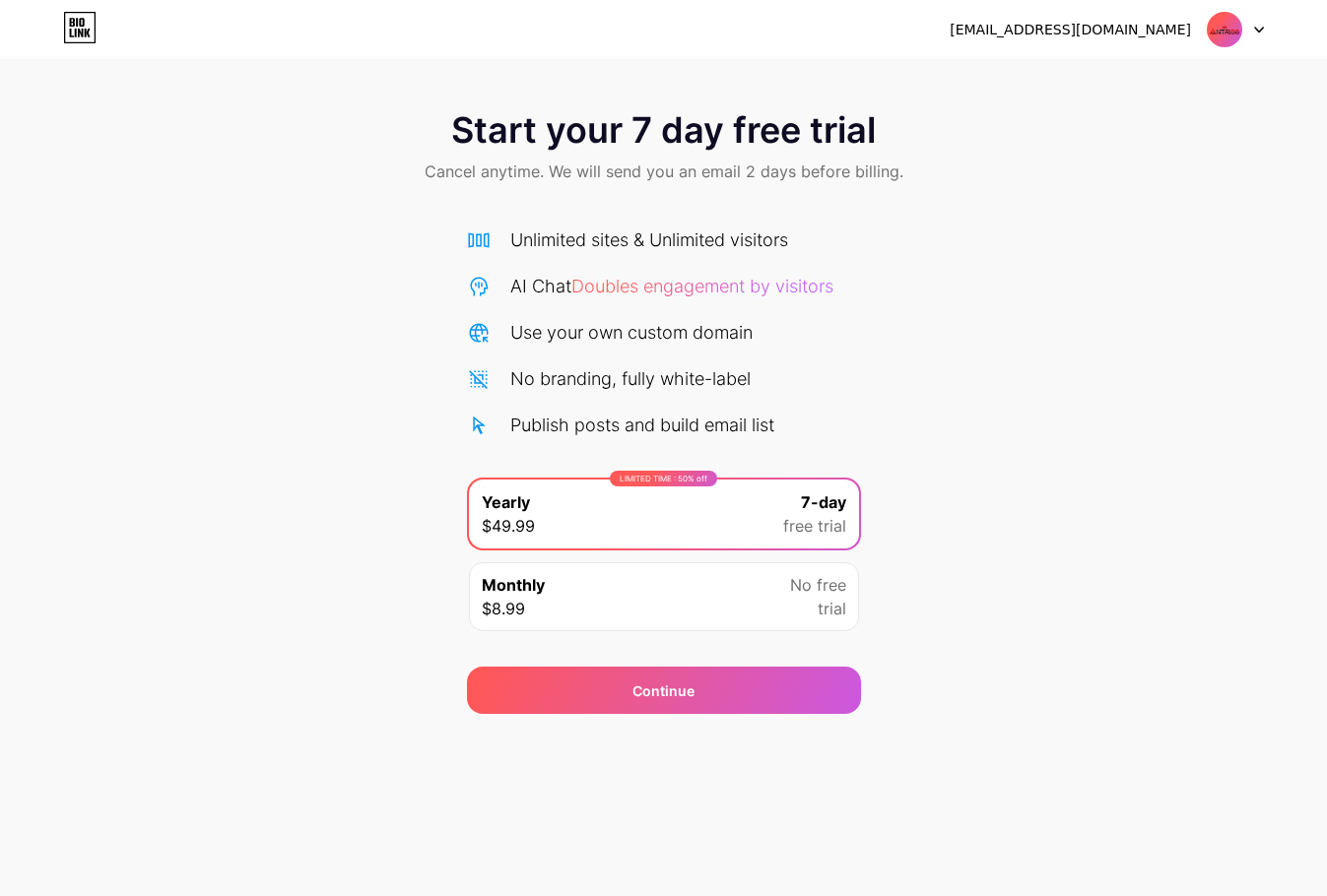
click at [637, 244] on div "Unlimited sites & Unlimited visitors AI Chat Doubles engagement by visitors Use…" at bounding box center [664, 333] width 394 height 212
click at [94, 33] on icon at bounding box center [80, 28] width 34 height 32
click at [78, 32] on icon at bounding box center [80, 33] width 5 height 9
click at [1232, 28] on img at bounding box center [1224, 29] width 37 height 37
click at [1144, 29] on div "[EMAIL_ADDRESS][DOMAIN_NAME]" at bounding box center [1070, 30] width 242 height 21
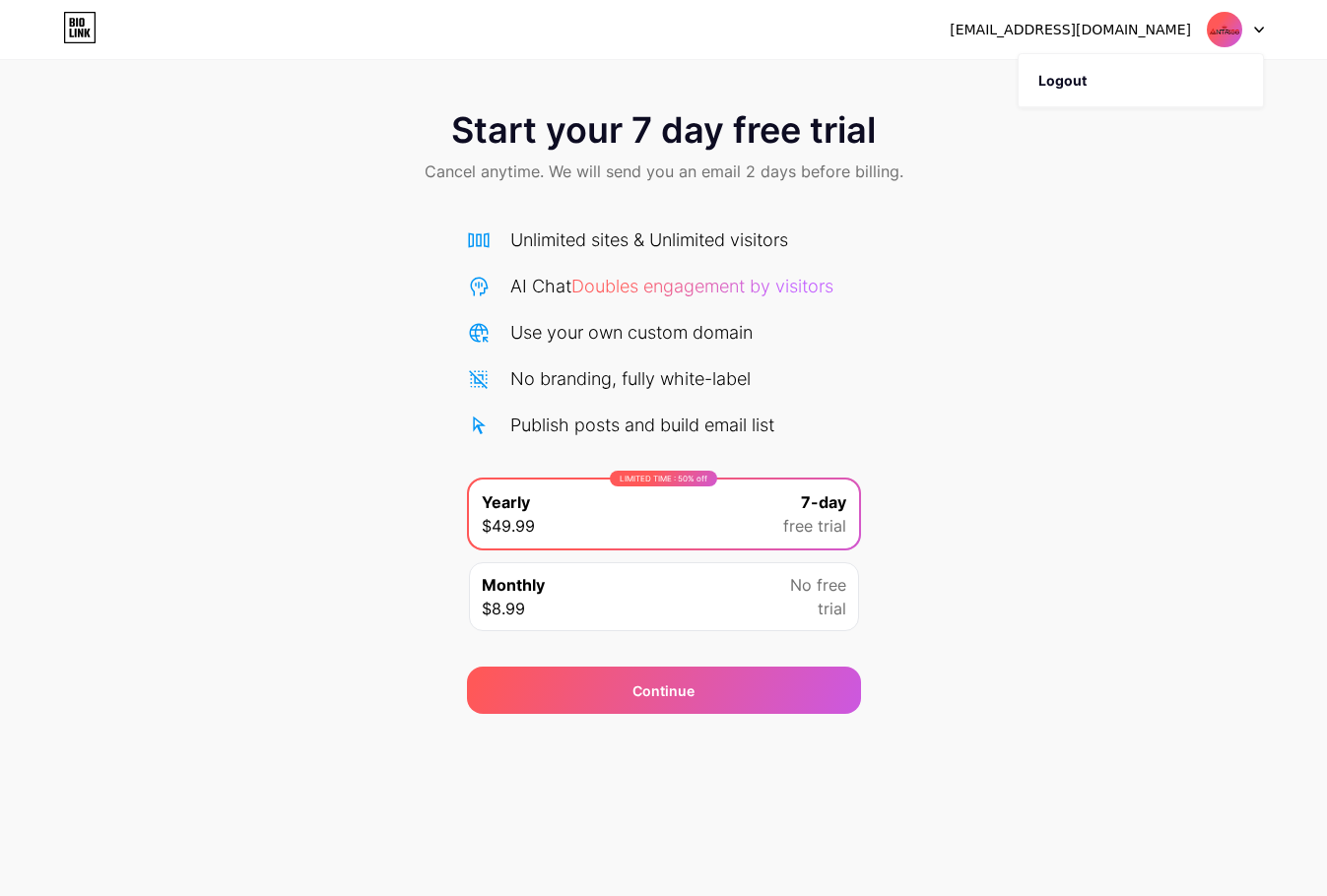
drag, startPoint x: 1148, startPoint y: 378, endPoint x: 1101, endPoint y: 406, distance: 54.7
click at [1140, 392] on div "Start your 7 day free trial Cancel anytime. We will send you an email 2 days be…" at bounding box center [664, 403] width 1327 height 623
click at [593, 511] on div "LIMITED TIME : 50% off Yearly $49.99 7-day free trial" at bounding box center [664, 513] width 390 height 69
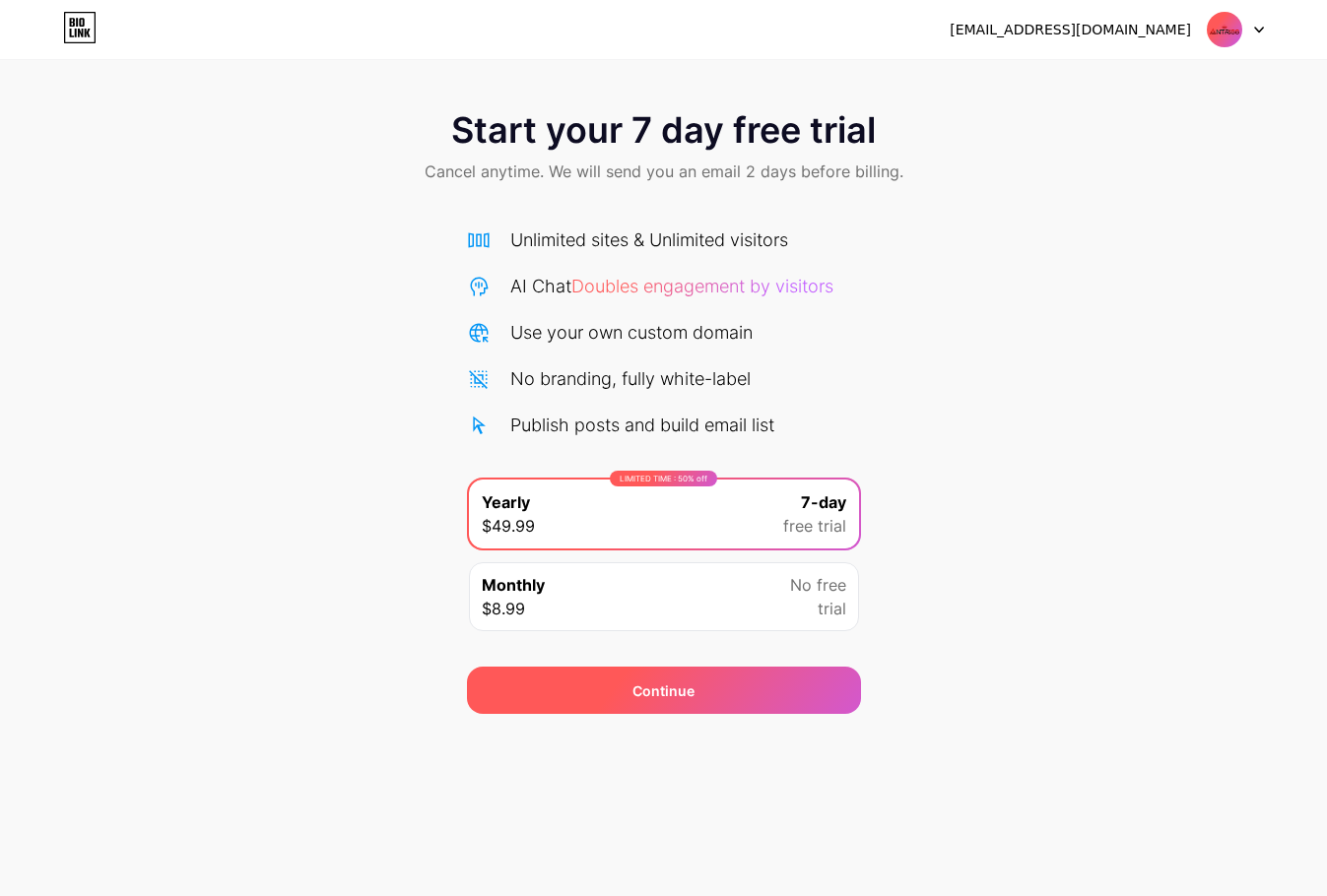
drag, startPoint x: 698, startPoint y: 729, endPoint x: 710, endPoint y: 710, distance: 22.5
click at [697, 585] on div "[EMAIL_ADDRESS][DOMAIN_NAME] Logout Link Copied Start your 7 day free trial Can…" at bounding box center [664, 448] width 1327 height 896
click at [712, 585] on div "Continue" at bounding box center [664, 689] width 394 height 47
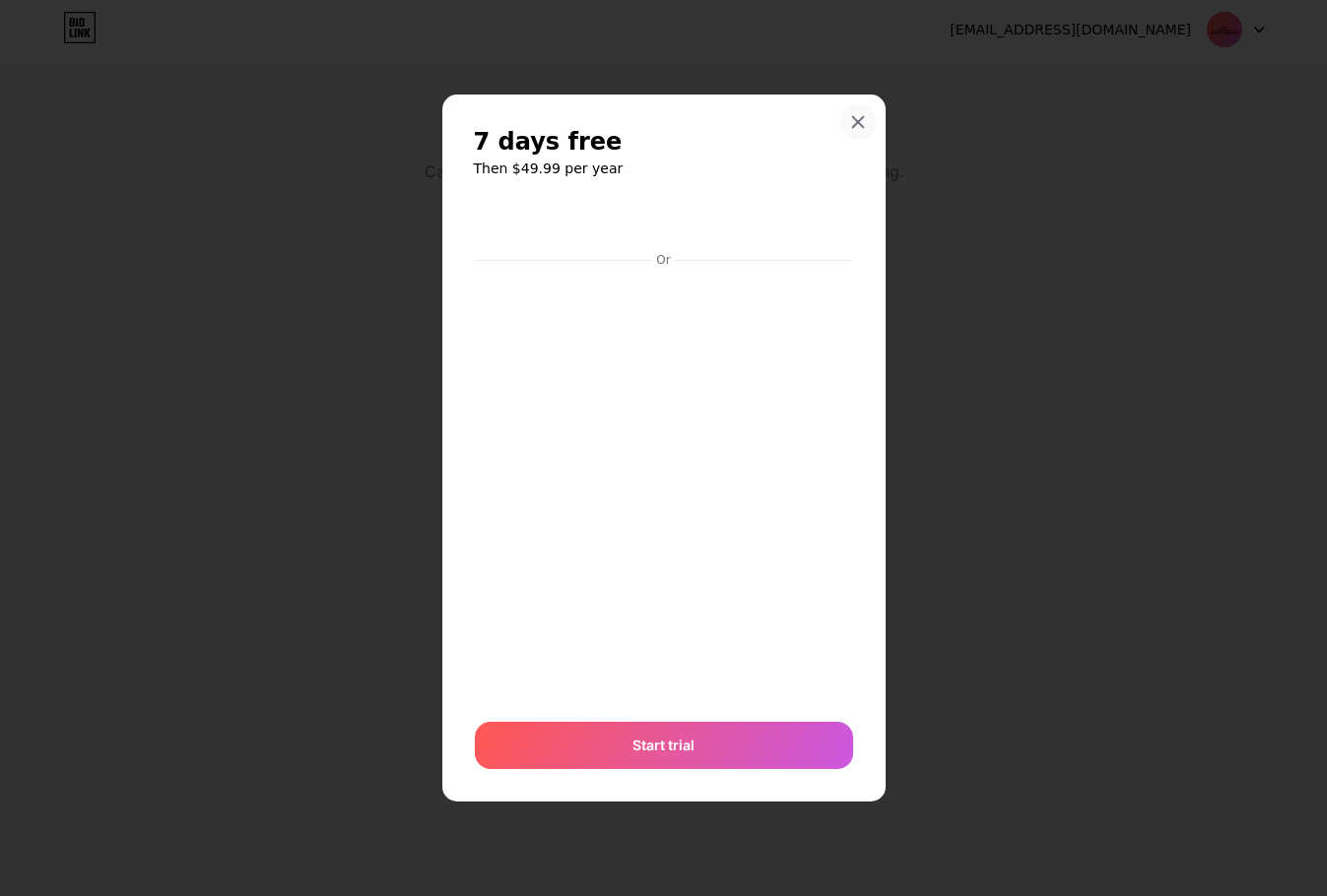
click at [854, 126] on icon at bounding box center [857, 122] width 11 height 11
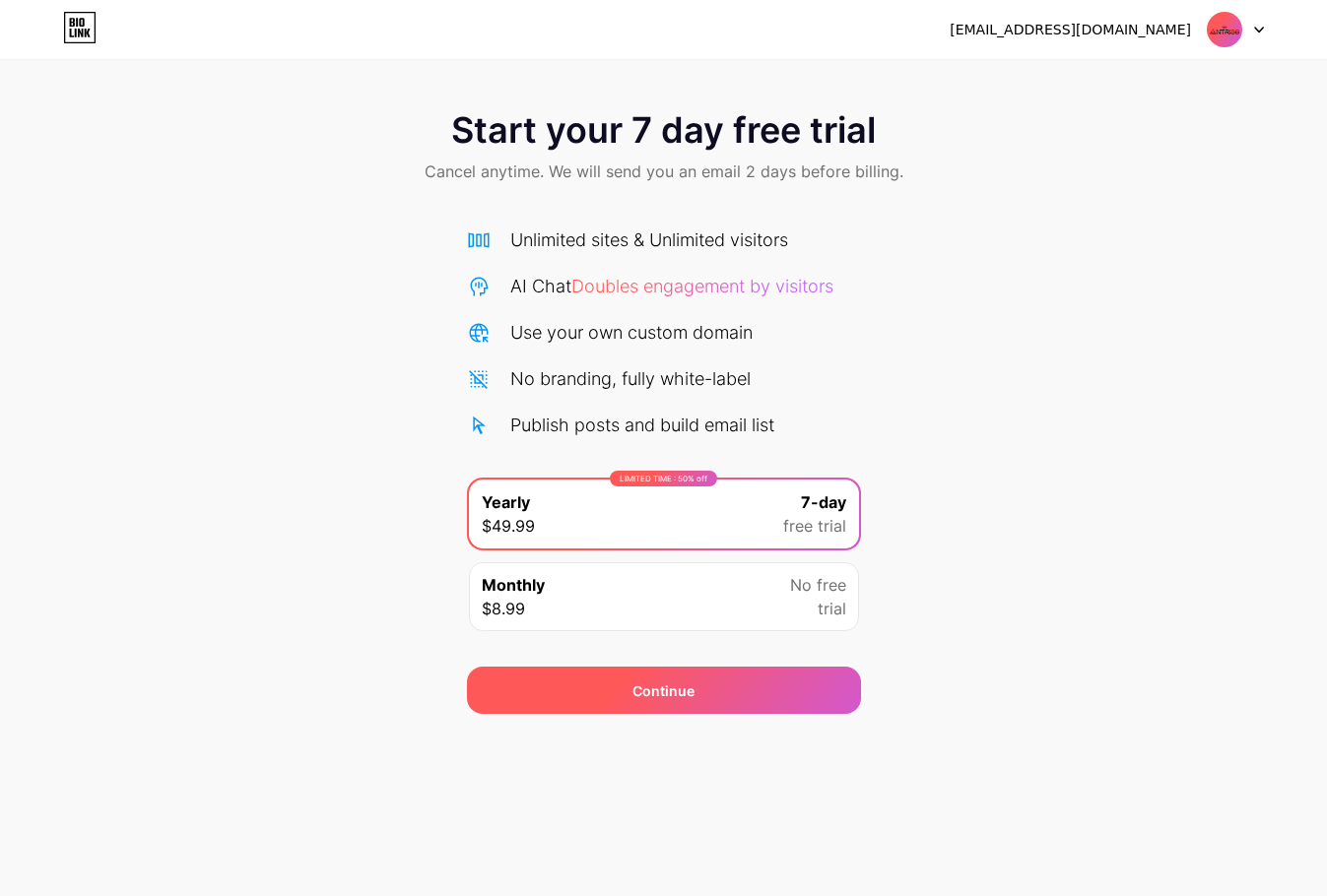
click at [725, 585] on div "Continue" at bounding box center [664, 689] width 394 height 47
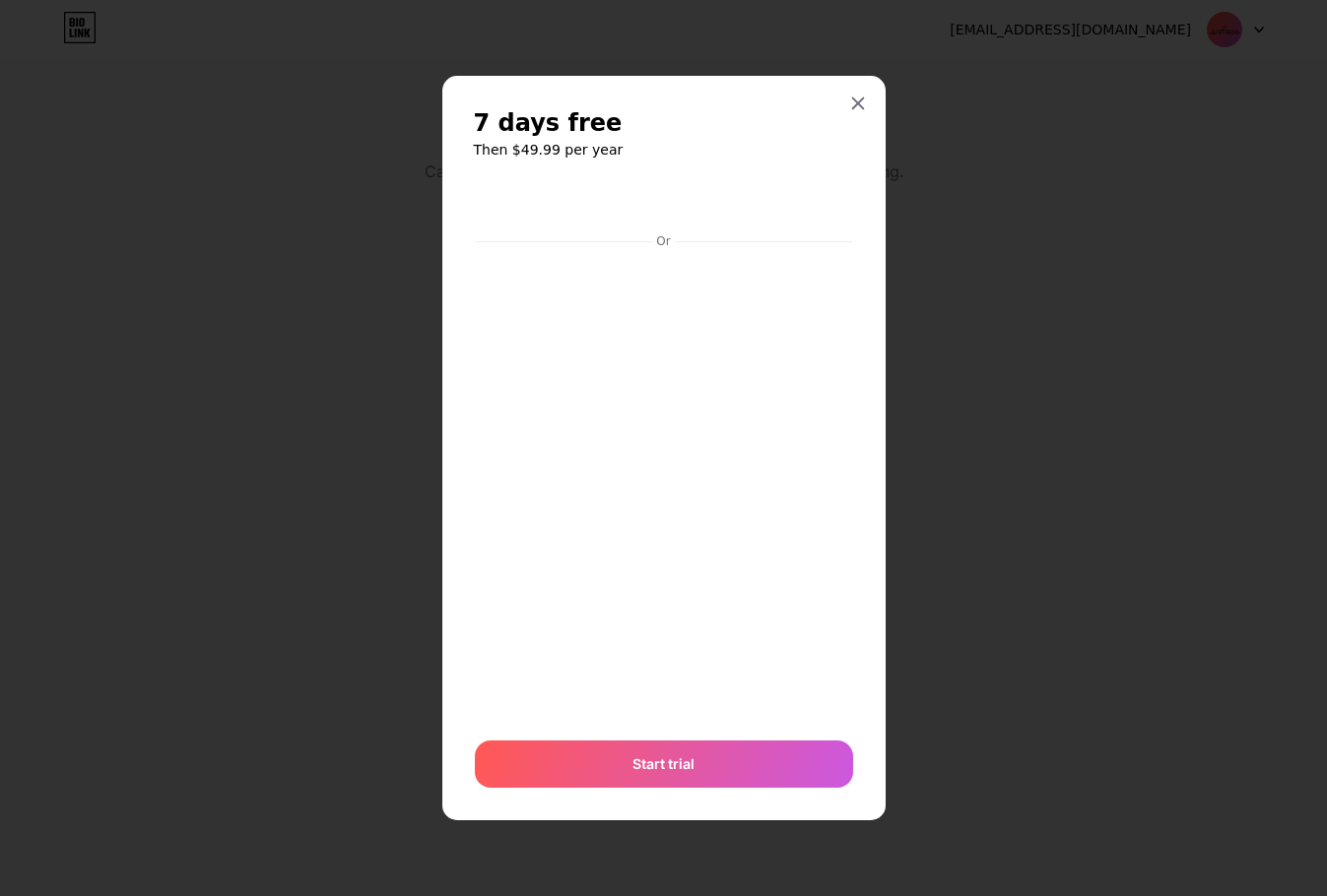
click at [843, 177] on div "7 days free Then $49.99 per year Or Start trial" at bounding box center [664, 447] width 381 height 680
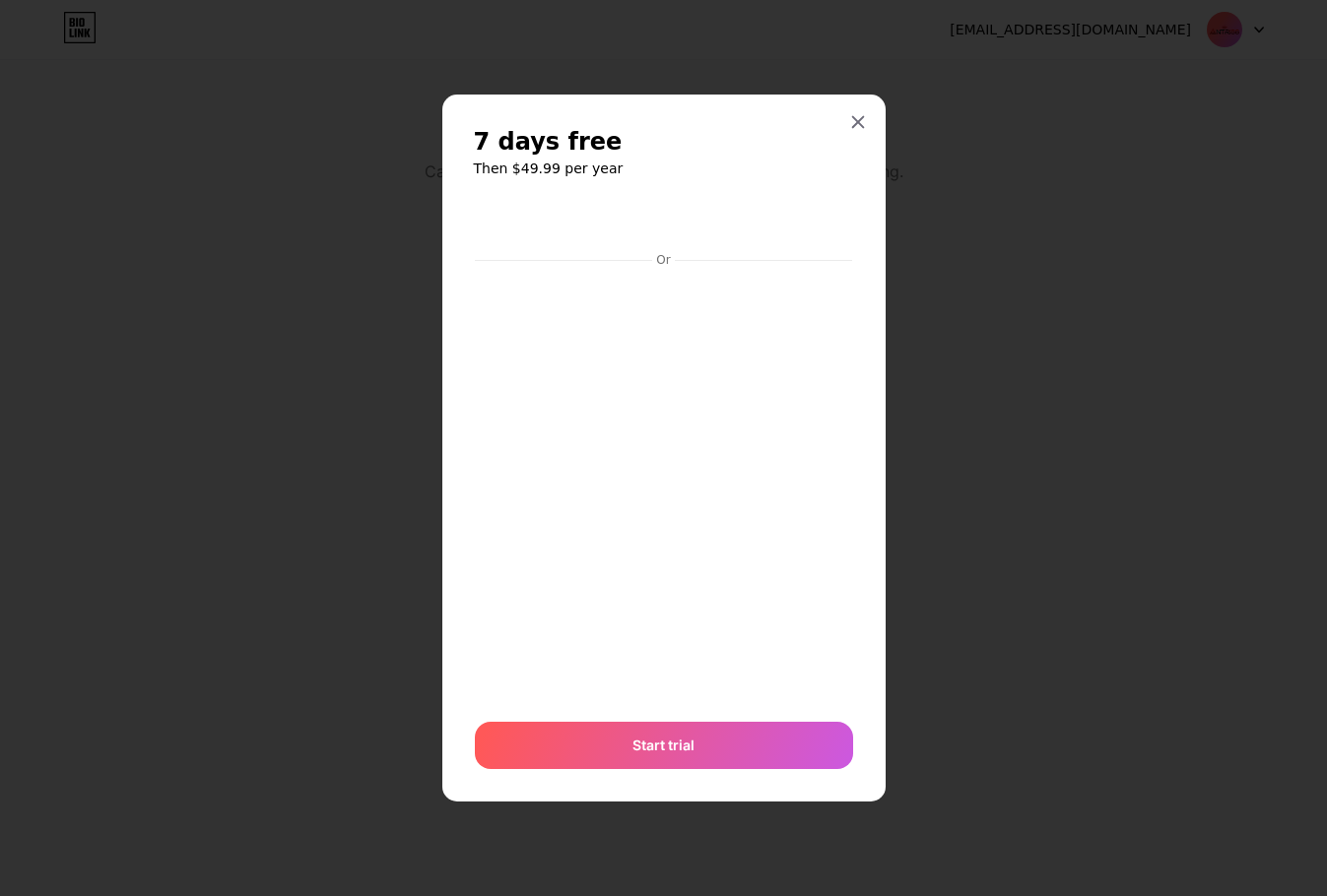
click at [717, 585] on div "Or Start trial" at bounding box center [664, 483] width 381 height 572
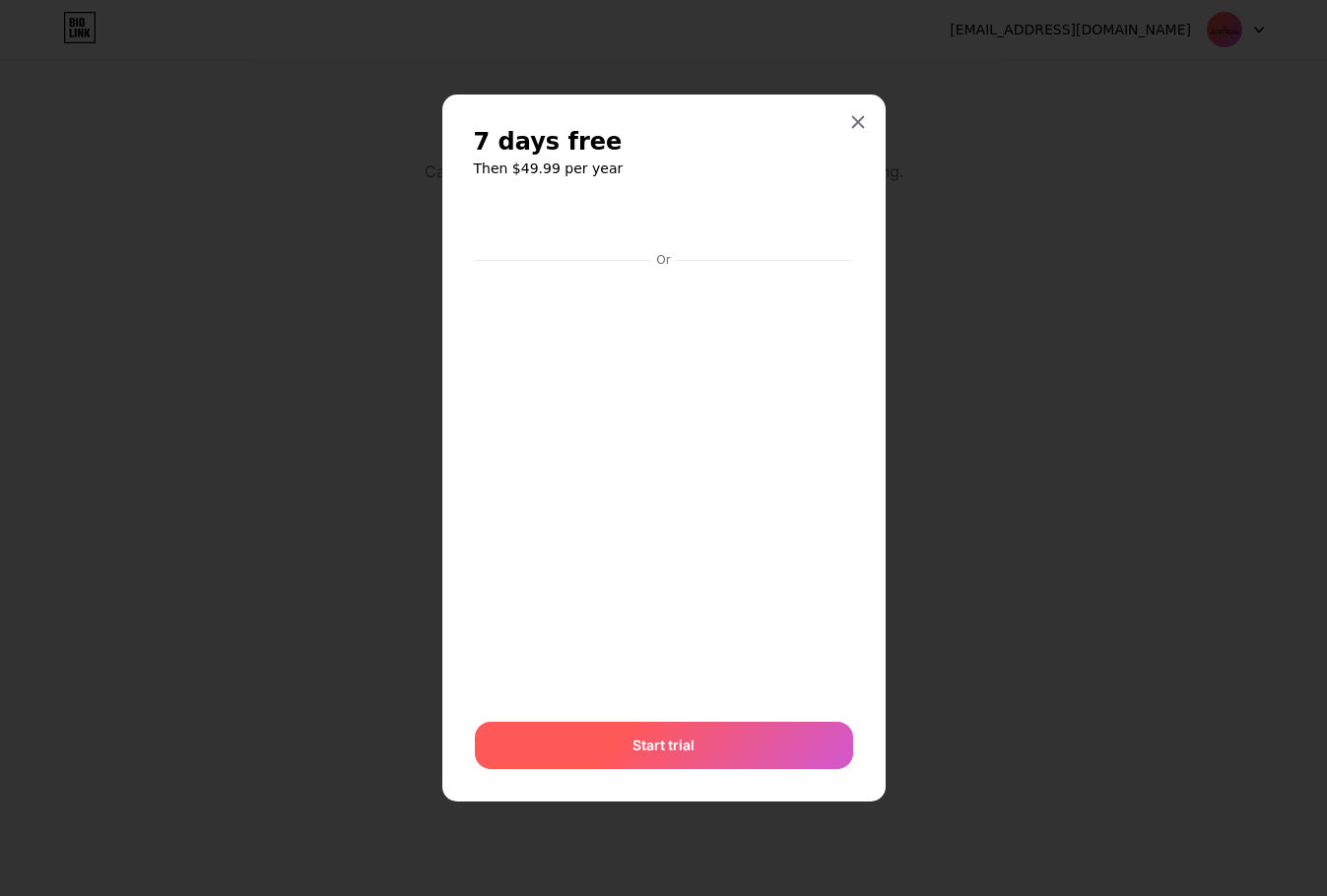
click at [712, 585] on div "Start trial" at bounding box center [664, 745] width 379 height 47
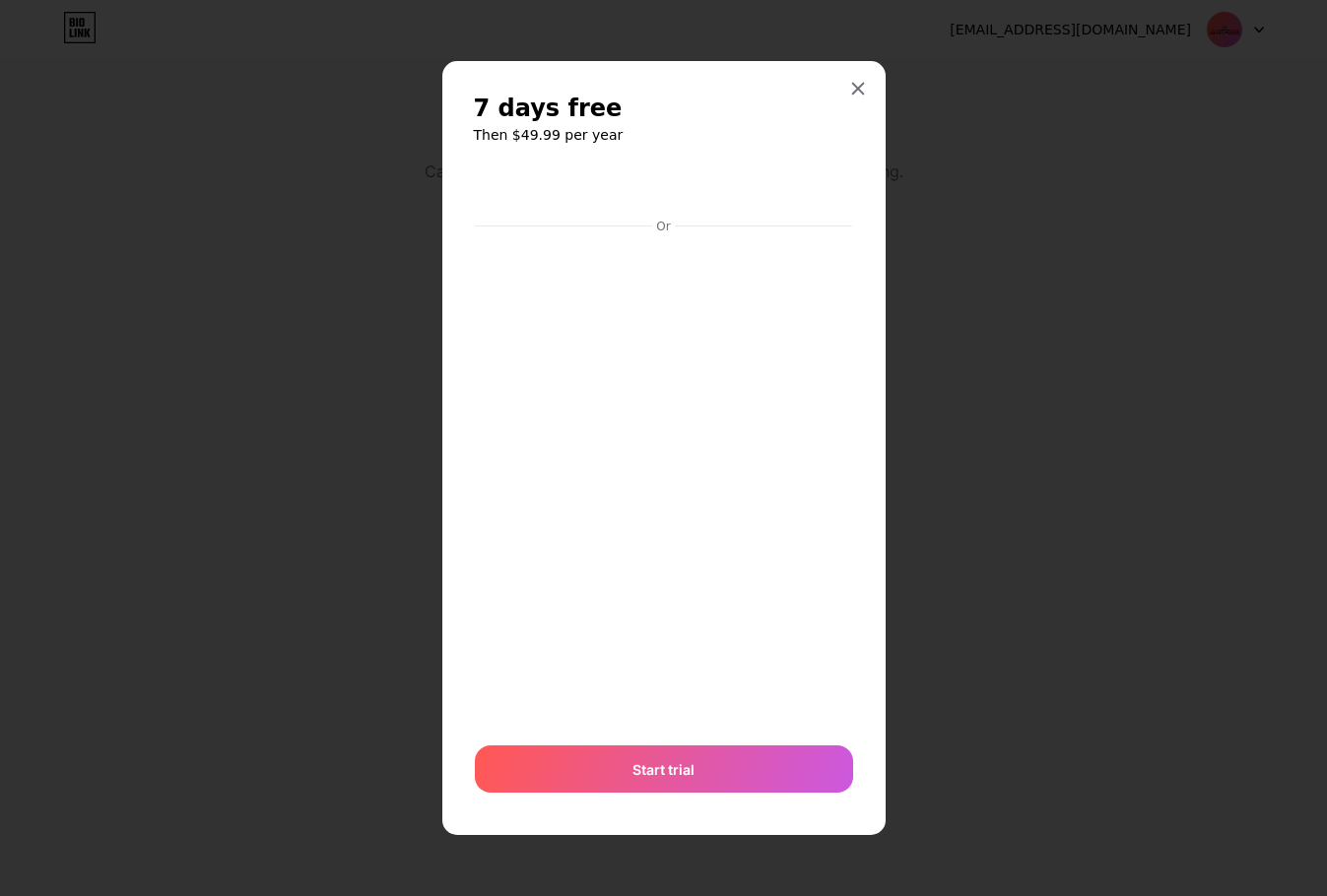
click at [873, 497] on div "7 days free Then $49.99 per year Or Start trial" at bounding box center [664, 448] width 444 height 775
drag, startPoint x: 1135, startPoint y: 367, endPoint x: 1145, endPoint y: 369, distance: 10.2
click at [1143, 369] on div at bounding box center [664, 448] width 1327 height 896
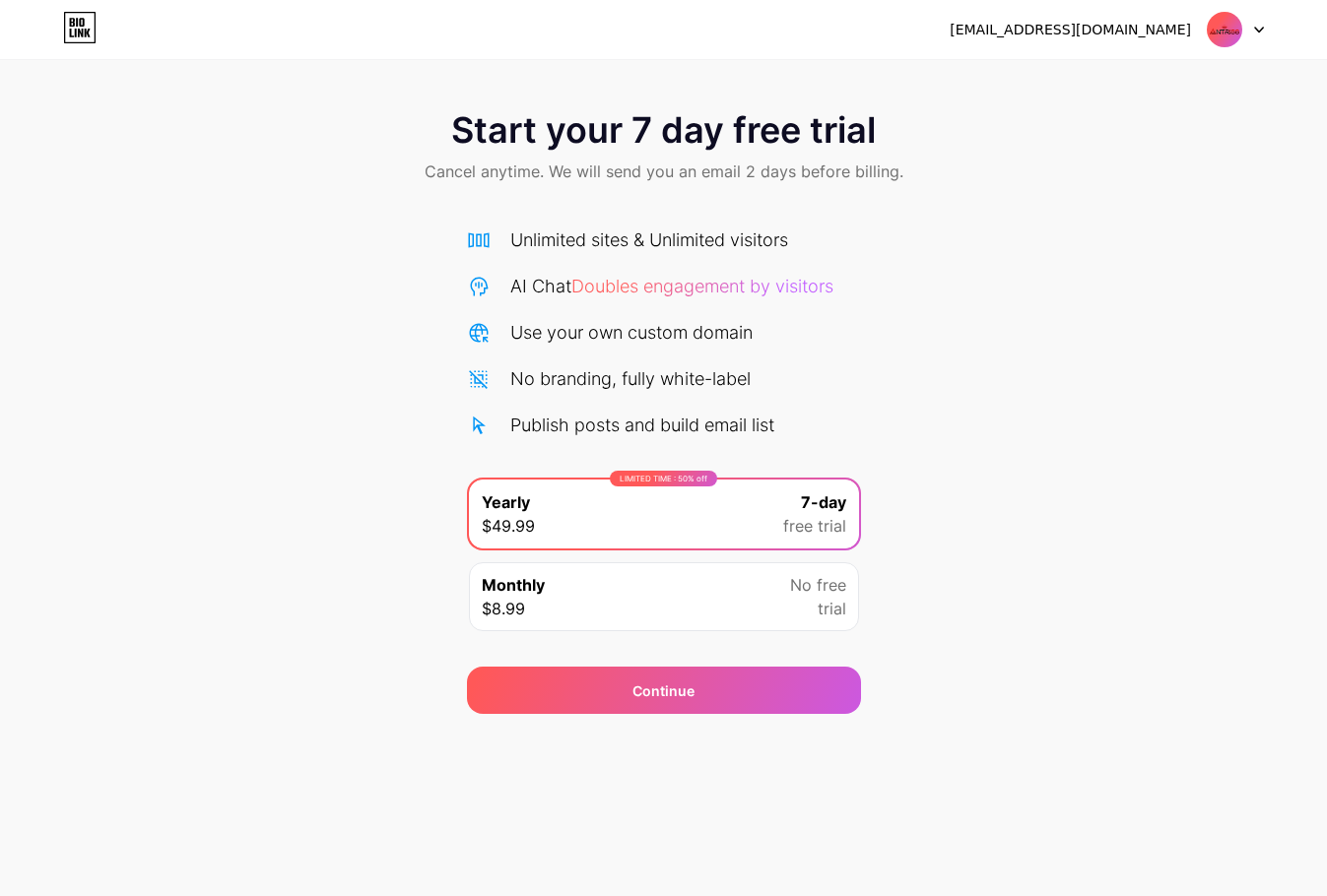
click at [998, 585] on div "Start your 7 day free trial Cancel anytime. We will send you an email 2 days be…" at bounding box center [664, 403] width 1327 height 623
